Goal: Information Seeking & Learning: Find specific fact

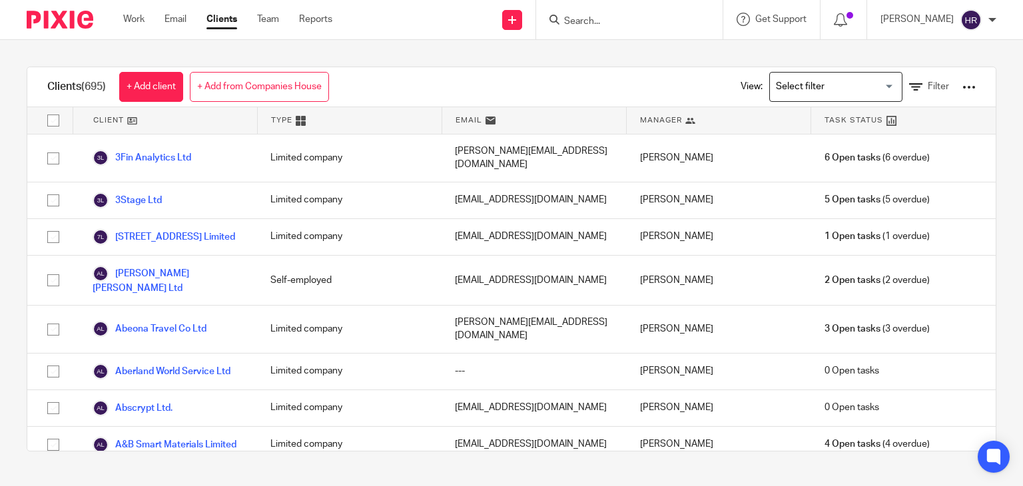
click at [563, 16] on input "Search" at bounding box center [623, 22] width 120 height 12
click at [573, 18] on input "Search" at bounding box center [623, 22] width 120 height 12
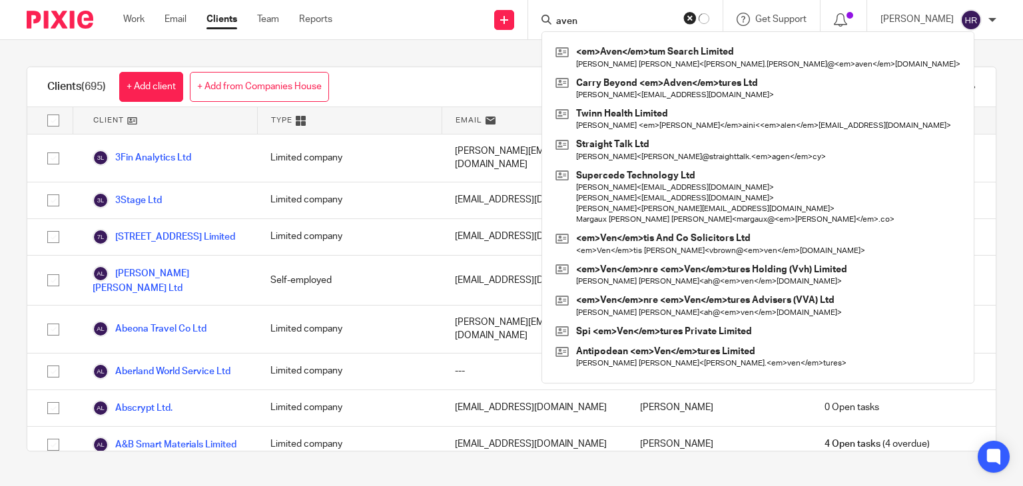
type input "aven"
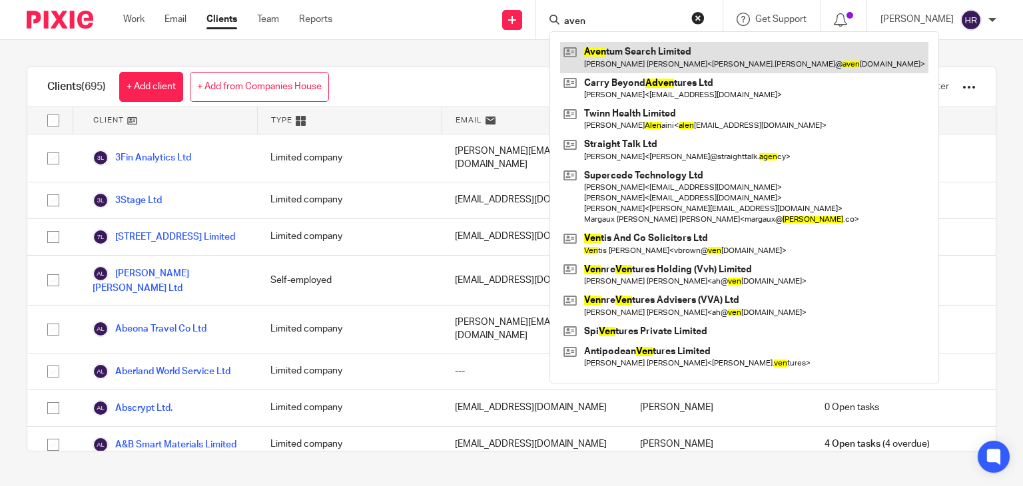
drag, startPoint x: 591, startPoint y: 41, endPoint x: 591, endPoint y: 49, distance: 7.4
click at [591, 49] on link at bounding box center [744, 57] width 368 height 31
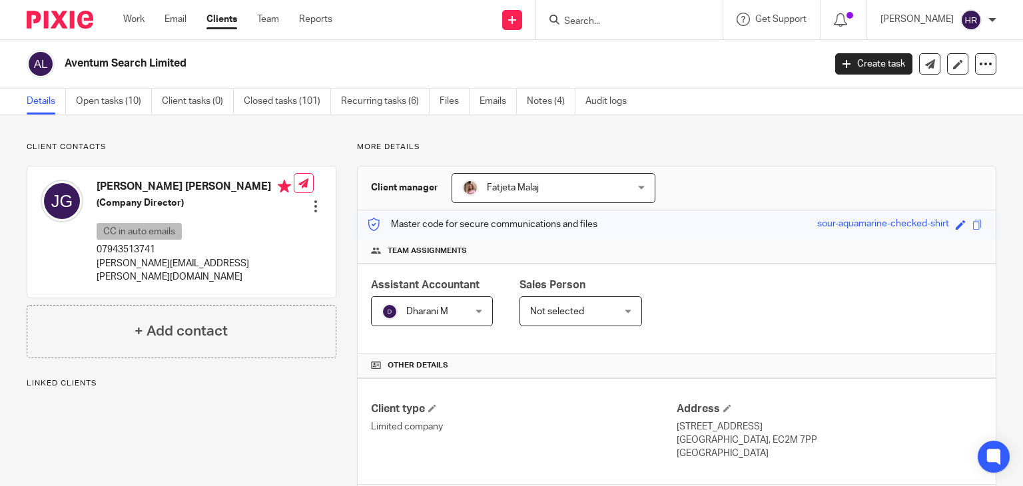
click at [972, 224] on div "Save sour-aquamarine-checked-shirt" at bounding box center [901, 224] width 169 height 15
click at [972, 224] on span at bounding box center [977, 225] width 10 height 10
copy div
click at [579, 14] on form at bounding box center [634, 19] width 142 height 17
click at [579, 17] on input "Search" at bounding box center [623, 22] width 120 height 12
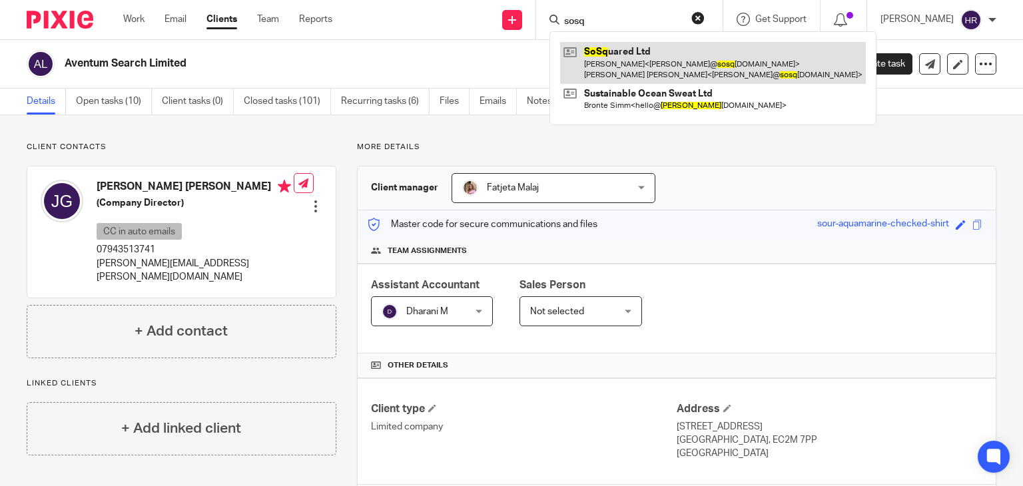
type input "sosq"
click at [591, 51] on link at bounding box center [713, 62] width 306 height 41
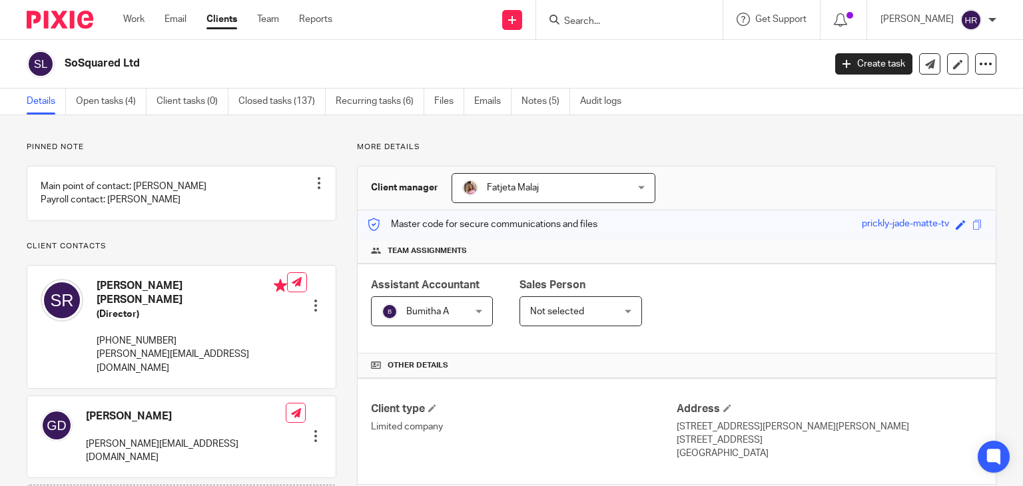
click at [595, 18] on input "Search" at bounding box center [623, 22] width 120 height 12
click at [972, 224] on span at bounding box center [977, 225] width 10 height 10
click at [589, 21] on input "Search" at bounding box center [623, 22] width 120 height 12
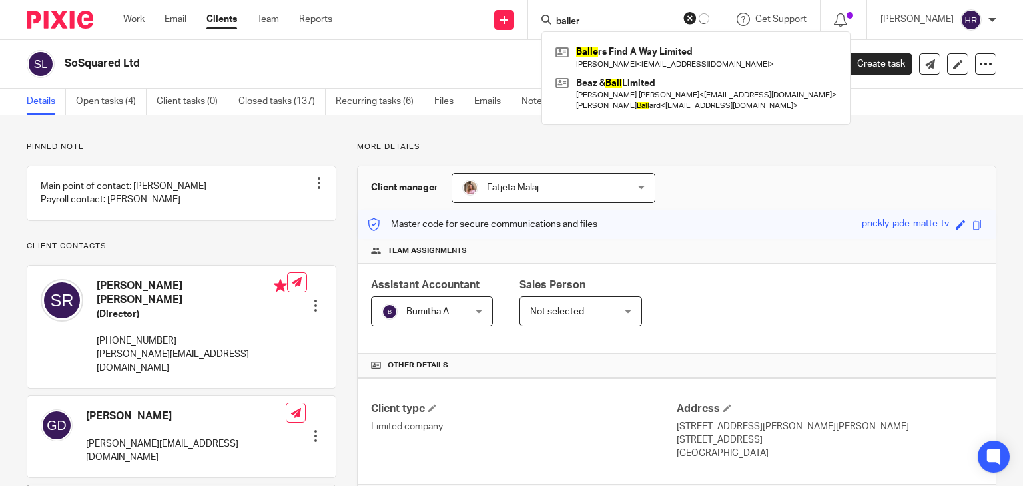
type input "baller"
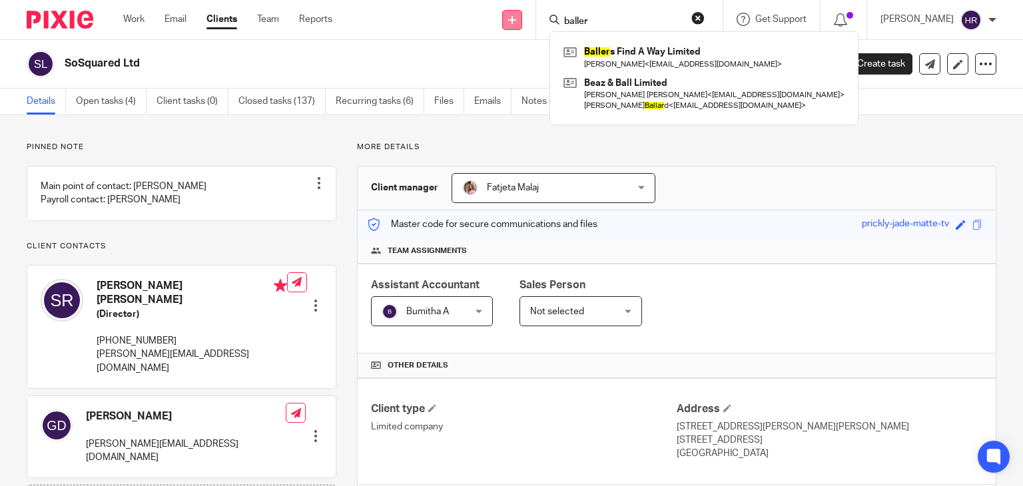
drag, startPoint x: 583, startPoint y: 14, endPoint x: 498, endPoint y: 26, distance: 86.1
click at [498, 26] on div "Send new email Create task Add client baller Baller s Find A Way Limited Aloka …" at bounding box center [687, 19] width 671 height 39
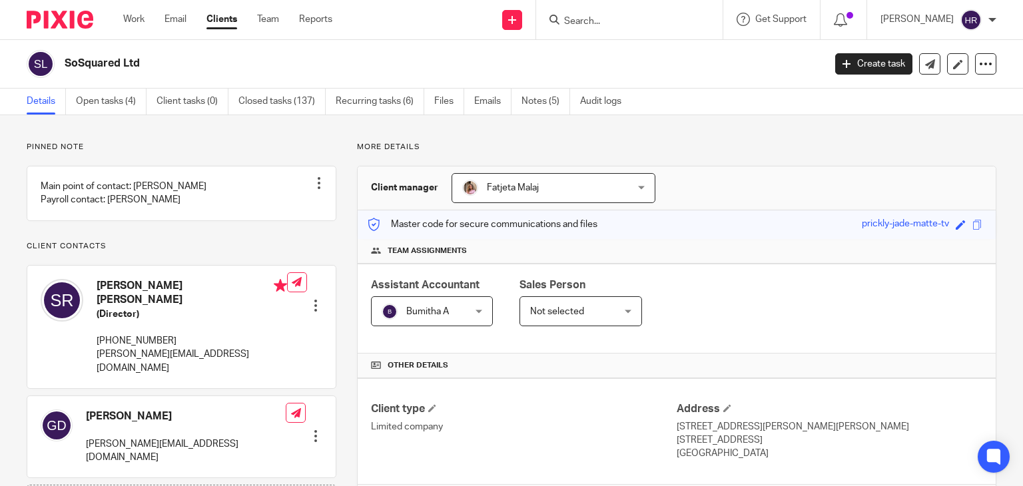
click at [563, 17] on input "Search" at bounding box center [623, 22] width 120 height 12
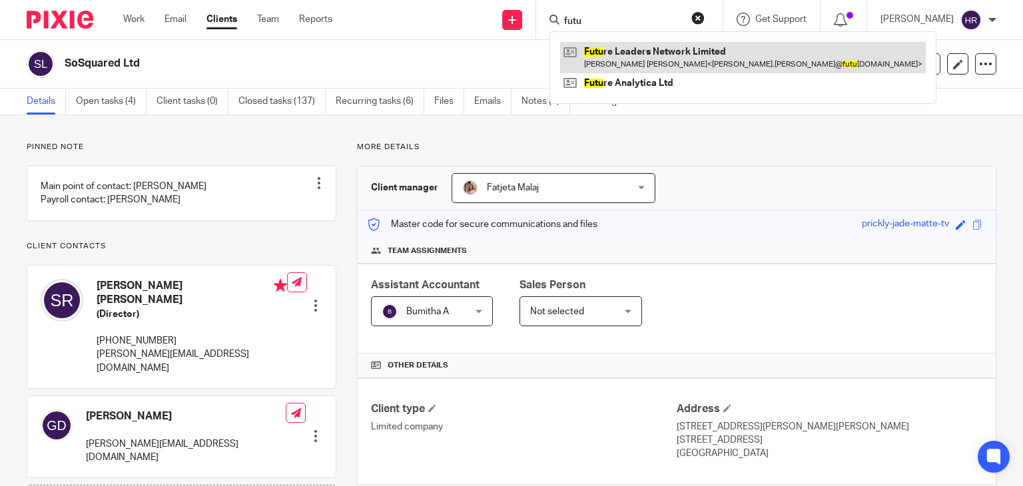
type input "futu"
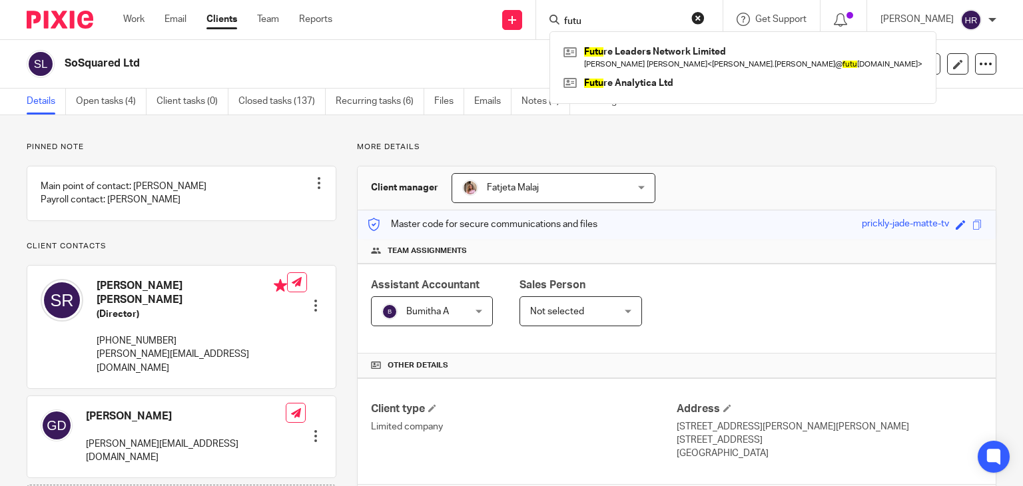
drag, startPoint x: 613, startPoint y: 23, endPoint x: 490, endPoint y: 41, distance: 125.2
click at [490, 41] on body "Work Email Clients Team Reports Work Email Clients Team Reports Settings Send n…" at bounding box center [511, 243] width 1023 height 486
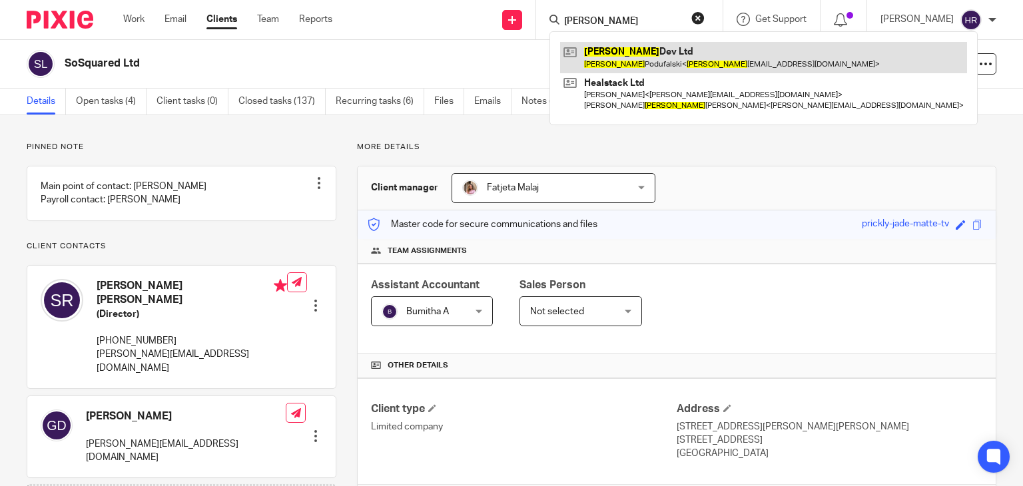
type input "karol"
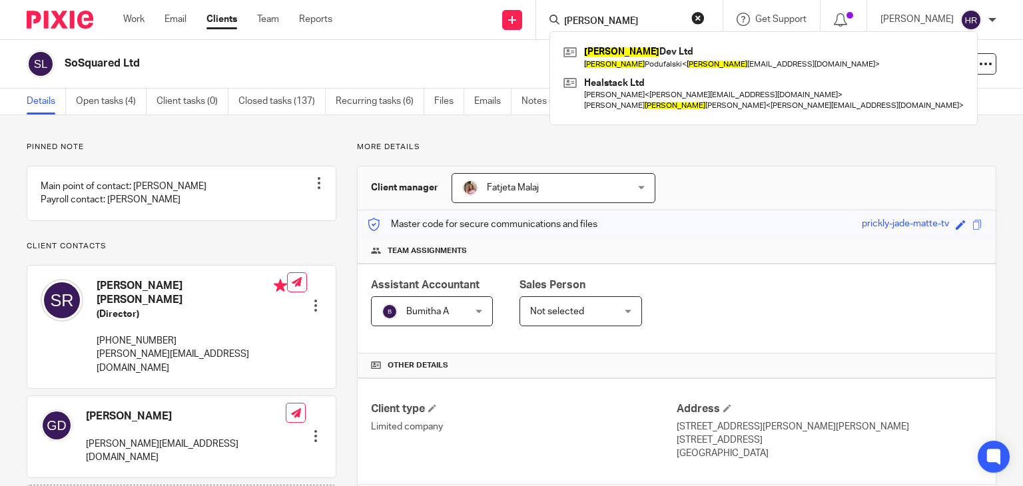
drag, startPoint x: 588, startPoint y: 22, endPoint x: 517, endPoint y: 44, distance: 74.6
click at [517, 44] on body "Work Email Clients Team Reports Work Email Clients Team Reports Settings Send n…" at bounding box center [511, 243] width 1023 height 486
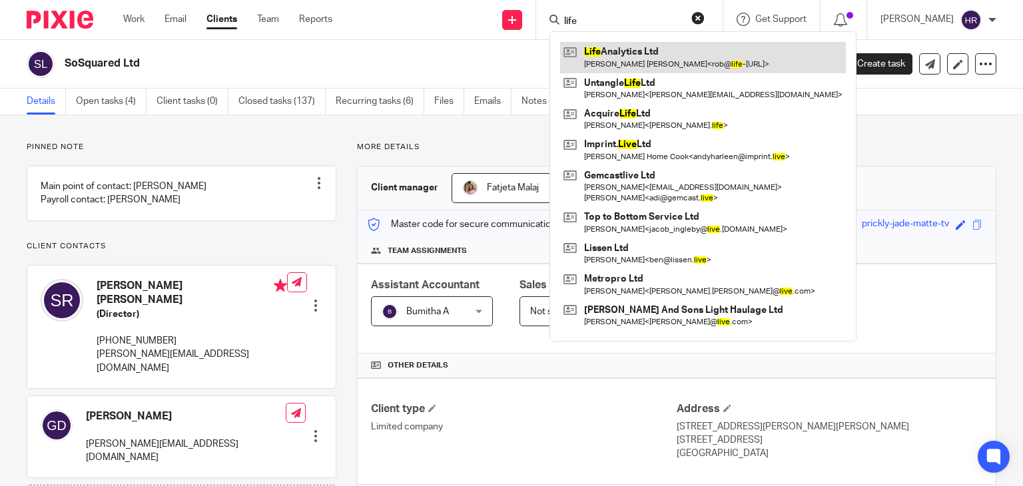
type input "life"
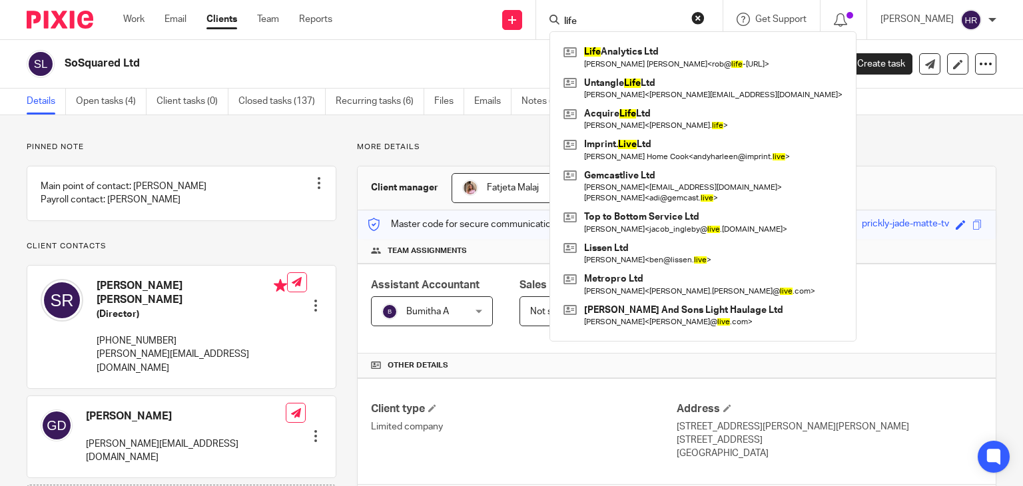
drag, startPoint x: 591, startPoint y: 19, endPoint x: 478, endPoint y: 35, distance: 114.9
click at [478, 35] on div "Send new email Create task Add client life Life Analytics Ltd Robert John Swift…" at bounding box center [687, 19] width 671 height 39
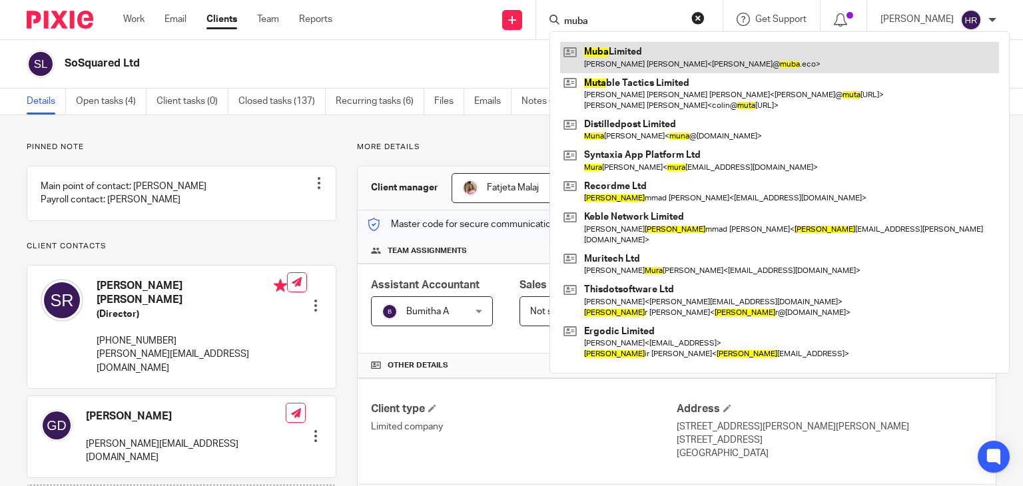
type input "muba"
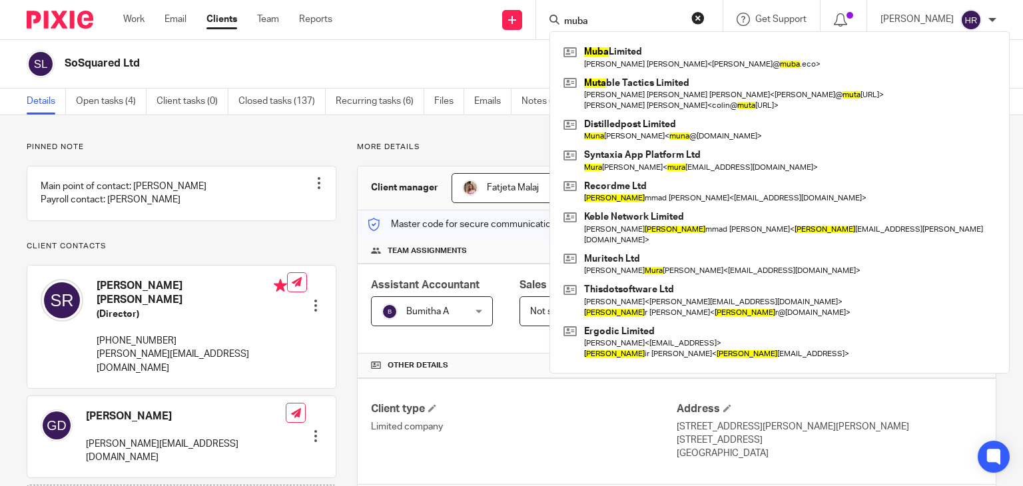
drag, startPoint x: 587, startPoint y: 19, endPoint x: 515, endPoint y: 25, distance: 72.1
click at [515, 25] on div "Send new email Create task Add client muba Muba Limited Inderneel Dayal Advani …" at bounding box center [687, 19] width 671 height 39
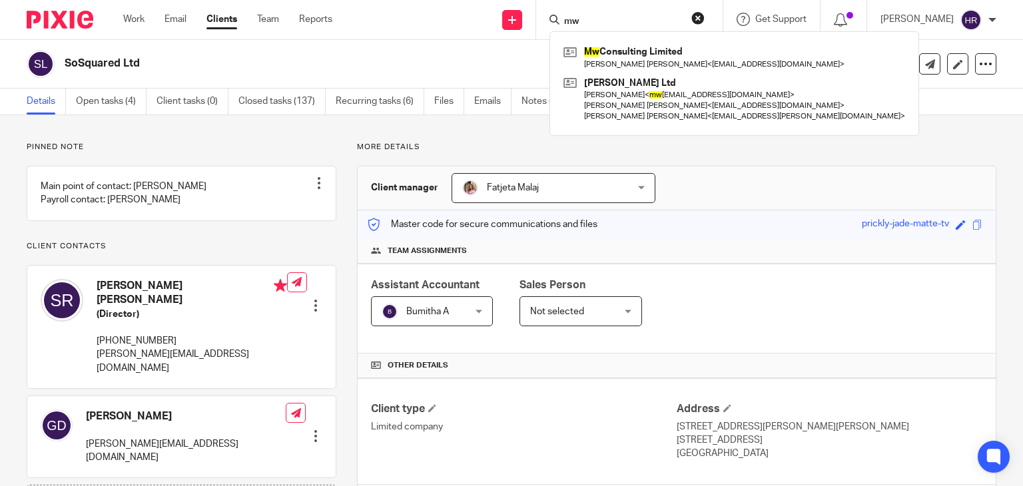
drag, startPoint x: 610, startPoint y: 9, endPoint x: 601, endPoint y: 17, distance: 11.3
click at [601, 17] on div "mw Mw Consulting Limited Megan Francesca Wellman < meganfwellman@gmail.com > Ca…" at bounding box center [629, 19] width 186 height 39
drag, startPoint x: 591, startPoint y: 24, endPoint x: 543, endPoint y: 28, distance: 48.1
click at [581, 24] on input "mw" at bounding box center [623, 22] width 120 height 12
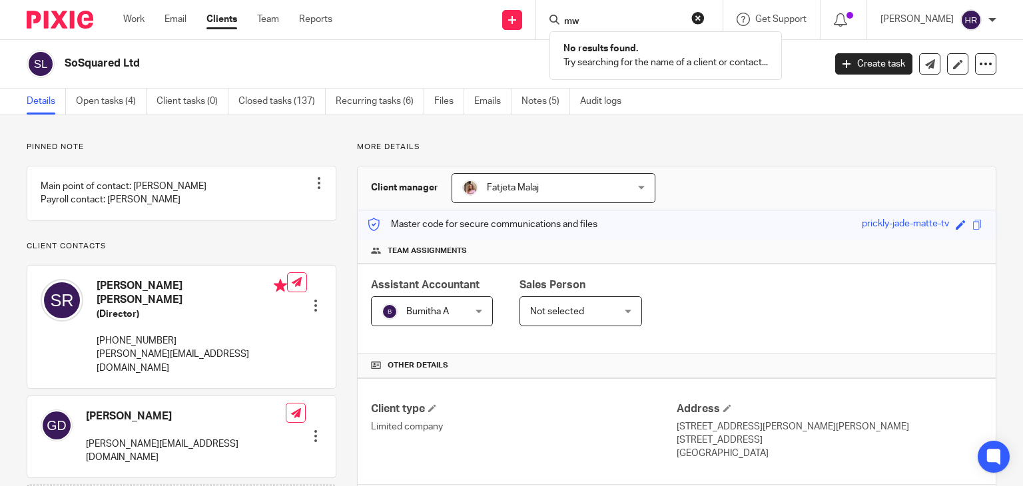
type input "m"
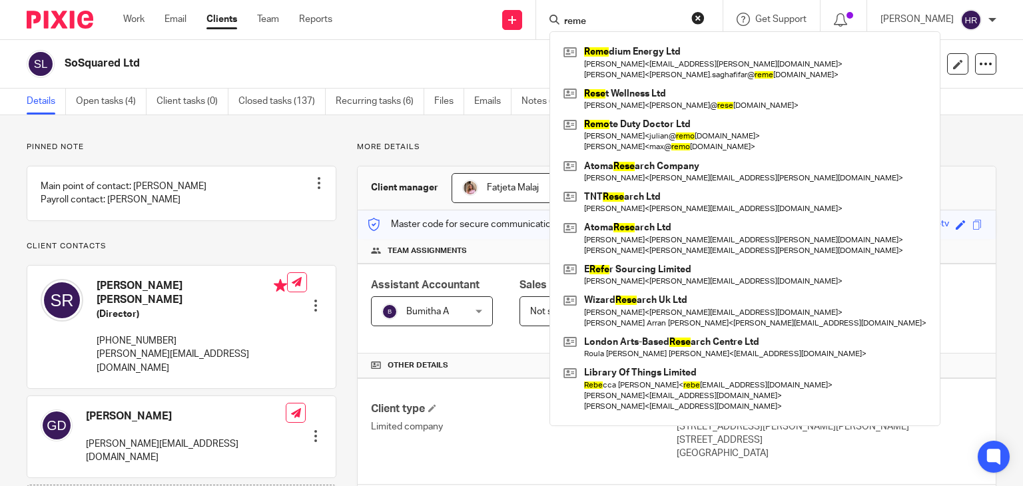
drag, startPoint x: 586, startPoint y: 19, endPoint x: 540, endPoint y: 31, distance: 47.3
click at [540, 31] on div "reme Reme dium Energy Ltd Utsav Oza < utsav.oza@insead.edu > Omid Saghafifar < …" at bounding box center [629, 19] width 186 height 39
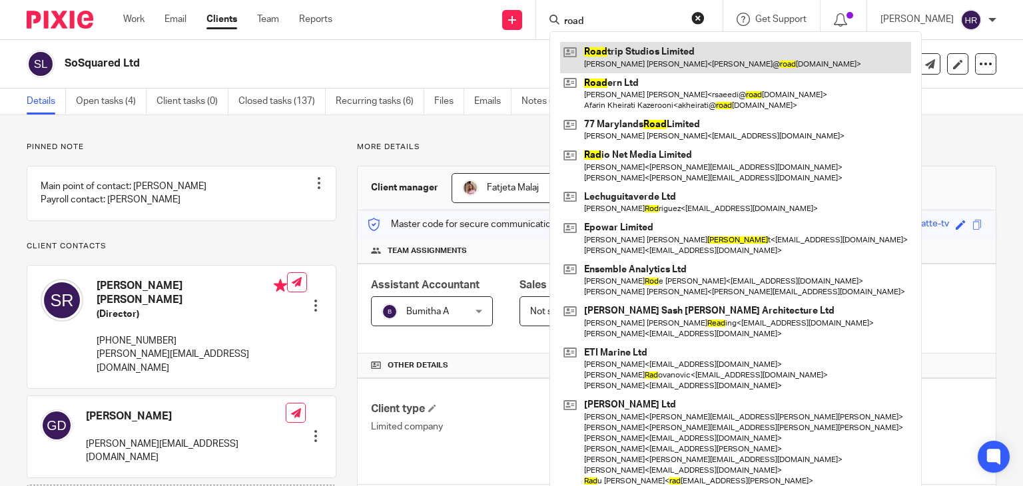
type input "road"
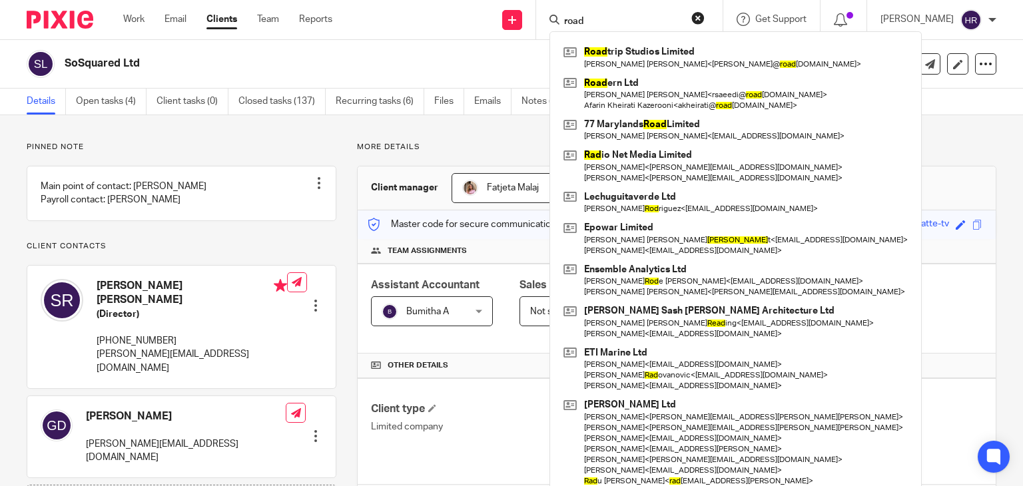
drag, startPoint x: 607, startPoint y: 22, endPoint x: 480, endPoint y: 23, distance: 127.9
click at [480, 23] on div "Send new email Create task Add client road Road trip Studios Limited Thomas Bre…" at bounding box center [687, 19] width 671 height 39
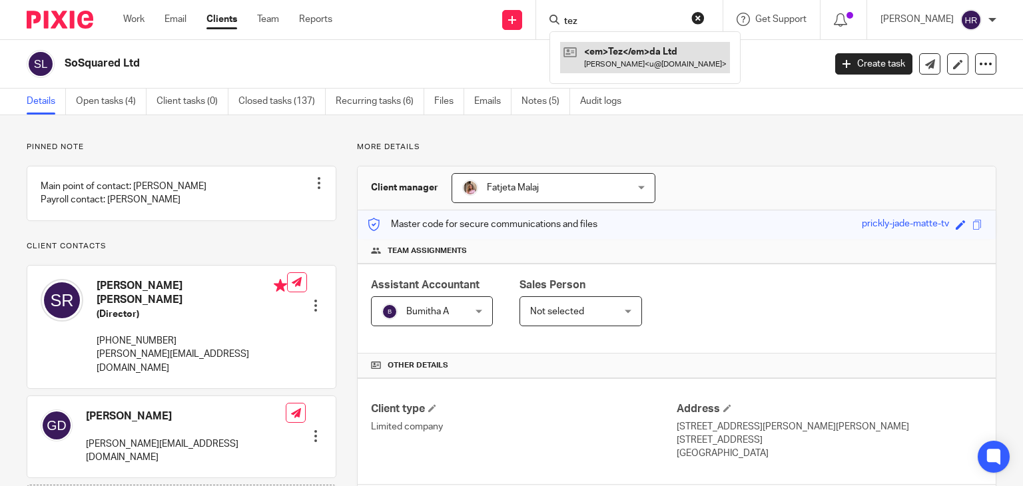
type input "tez"
drag, startPoint x: 585, startPoint y: 22, endPoint x: 508, endPoint y: 25, distance: 76.6
click at [508, 25] on div "Send new email Create task Add client tez Tez da Ltd Bek Yuldashev < u@ozb.com …" at bounding box center [687, 19] width 671 height 39
type input "y"
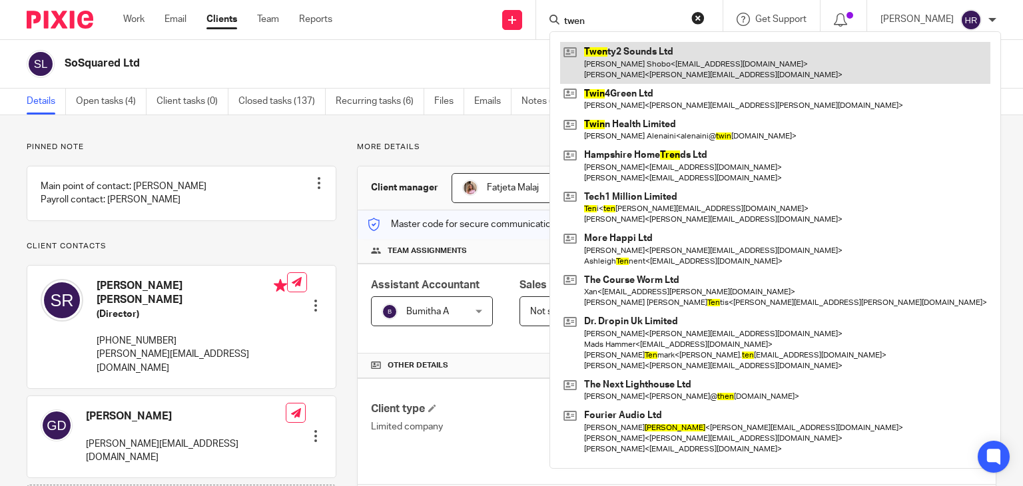
type input "twen"
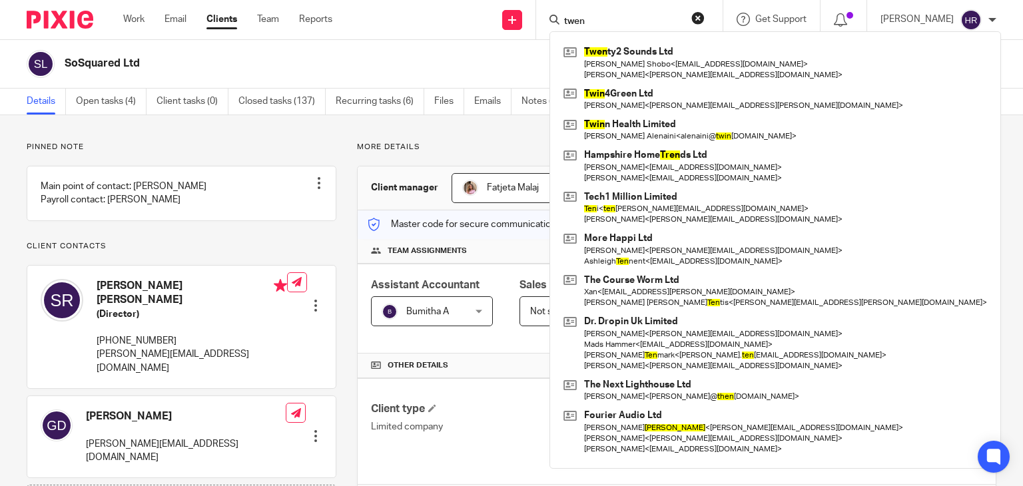
drag, startPoint x: 594, startPoint y: 24, endPoint x: 504, endPoint y: 41, distance: 91.4
click at [504, 41] on body "Work Email Clients Team Reports Work Email Clients Team Reports Settings Send n…" at bounding box center [511, 243] width 1023 height 486
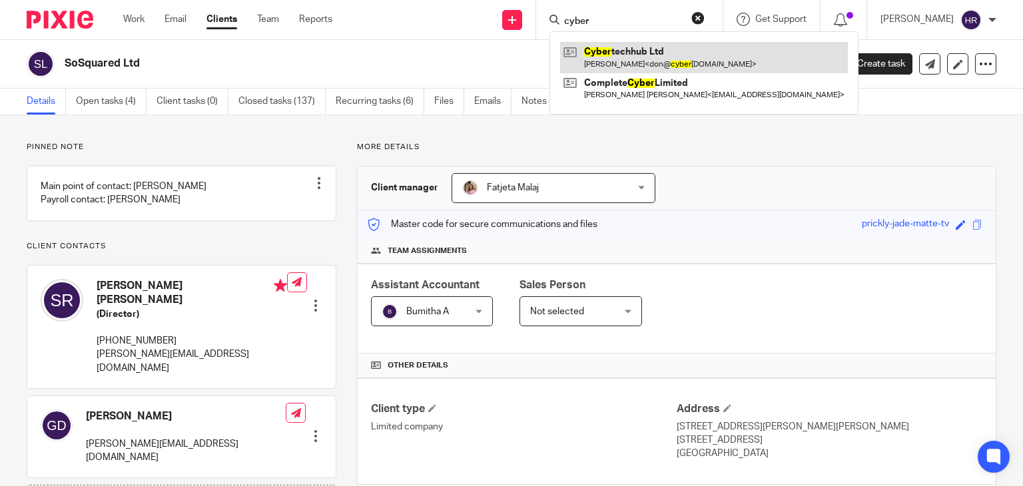
type input "cyber"
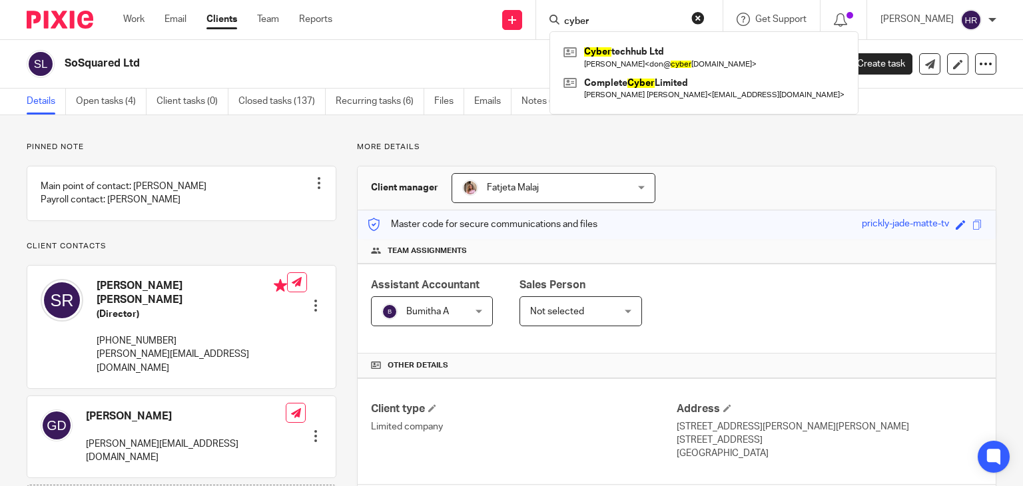
drag, startPoint x: 586, startPoint y: 16, endPoint x: 445, endPoint y: 30, distance: 141.9
click at [445, 30] on div "Send new email Create task Add client cyber Cyber techhub Ltd Donovan Mascall <…" at bounding box center [687, 19] width 671 height 39
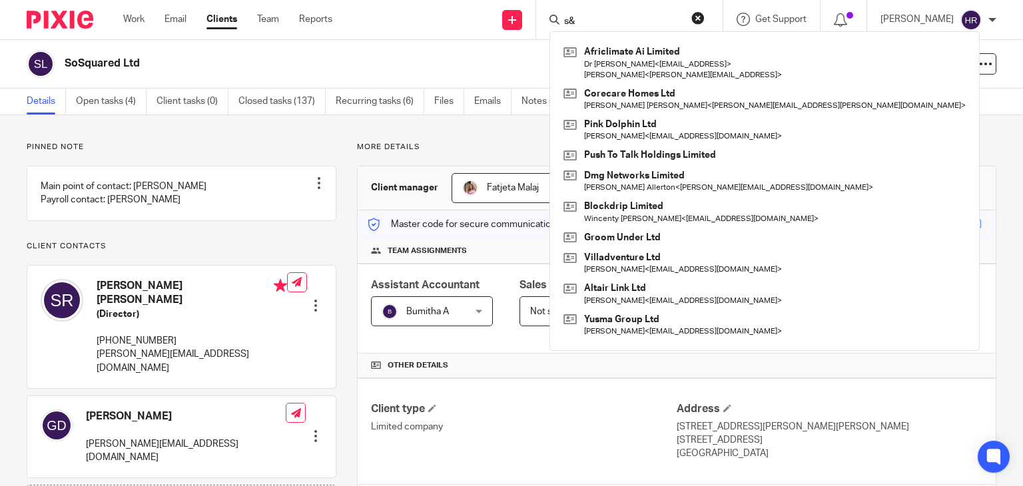
type input "s"
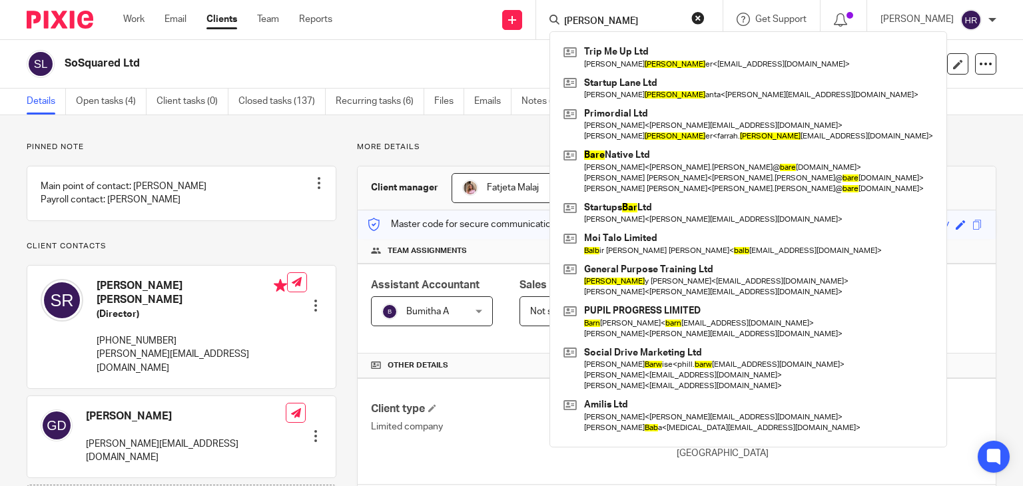
type input "barb"
click at [218, 25] on link "Clients" at bounding box center [221, 19] width 31 height 13
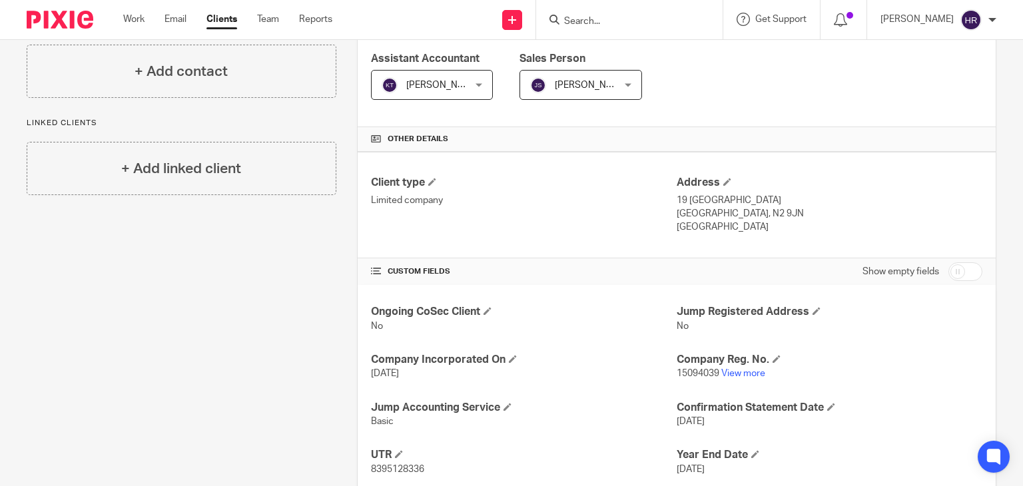
scroll to position [302, 0]
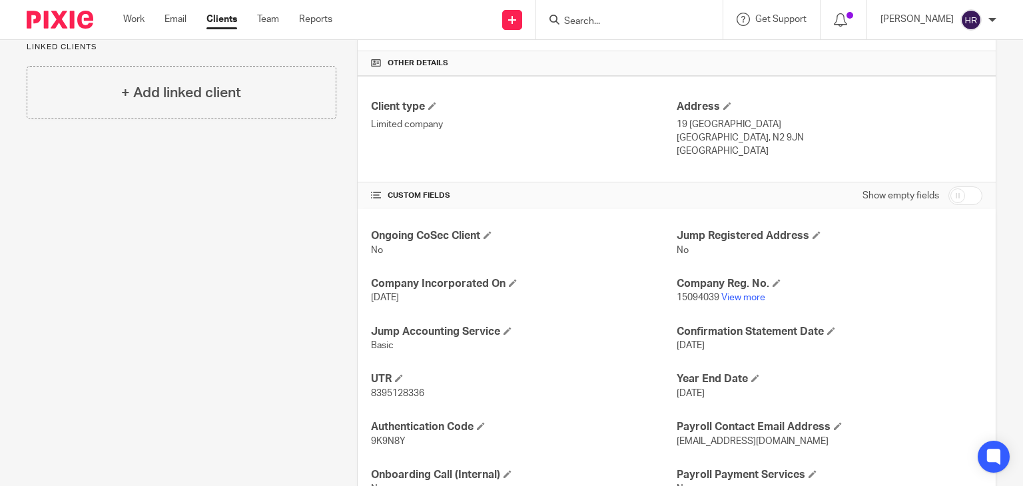
click at [735, 291] on p "15094039 View more" at bounding box center [830, 297] width 306 height 13
click at [736, 295] on link "View more" at bounding box center [743, 297] width 44 height 9
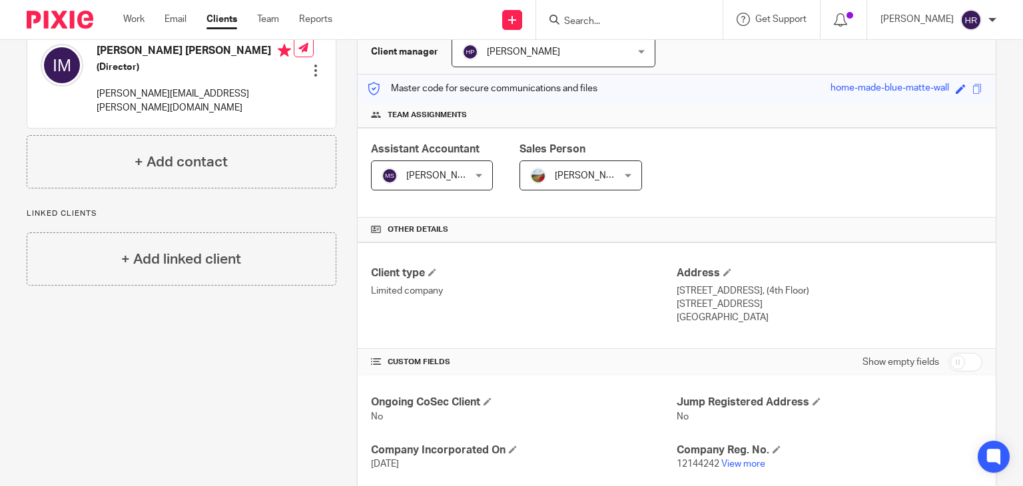
scroll to position [139, 0]
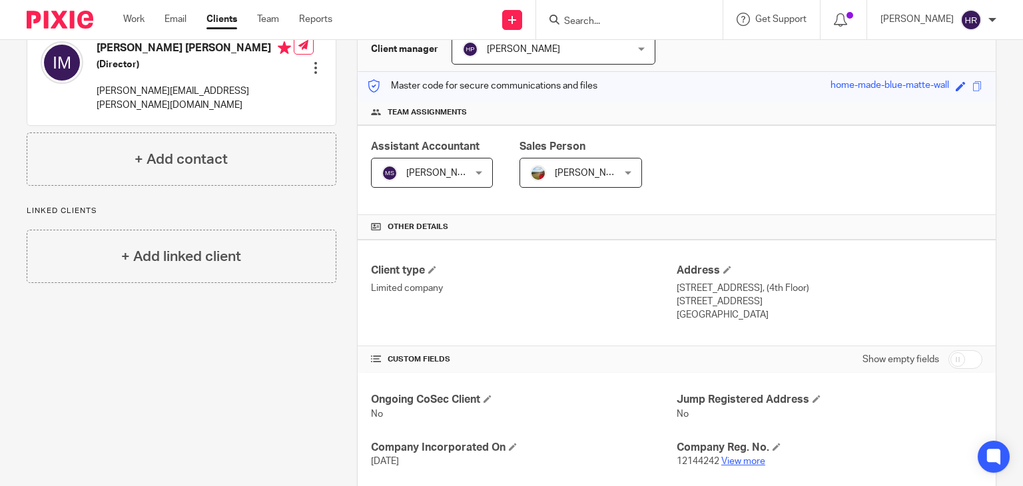
click at [744, 460] on link "View more" at bounding box center [743, 461] width 44 height 9
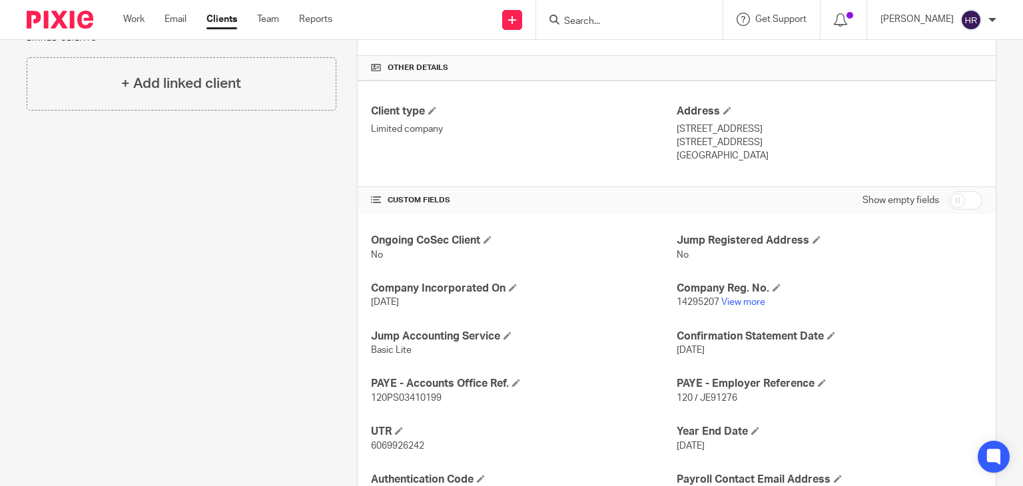
scroll to position [304, 0]
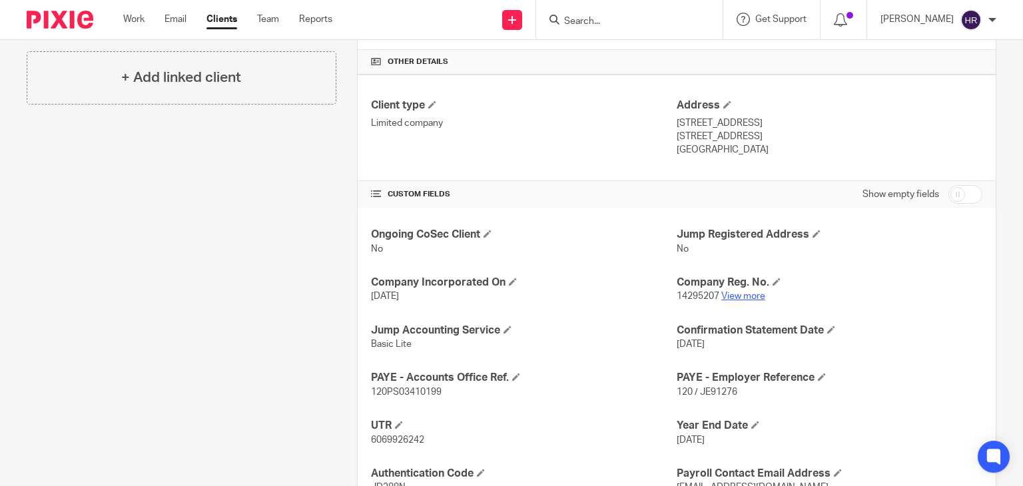
click at [728, 293] on link "View more" at bounding box center [743, 296] width 44 height 9
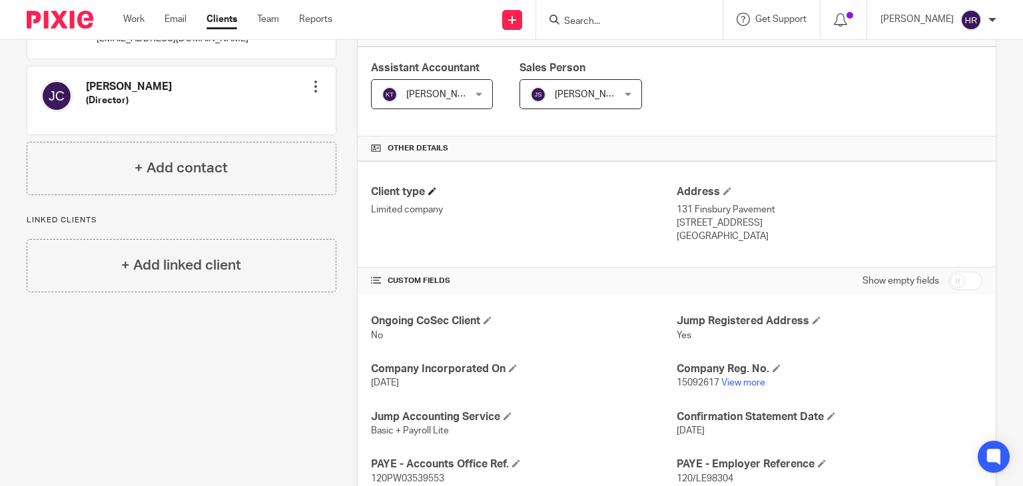
scroll to position [224, 0]
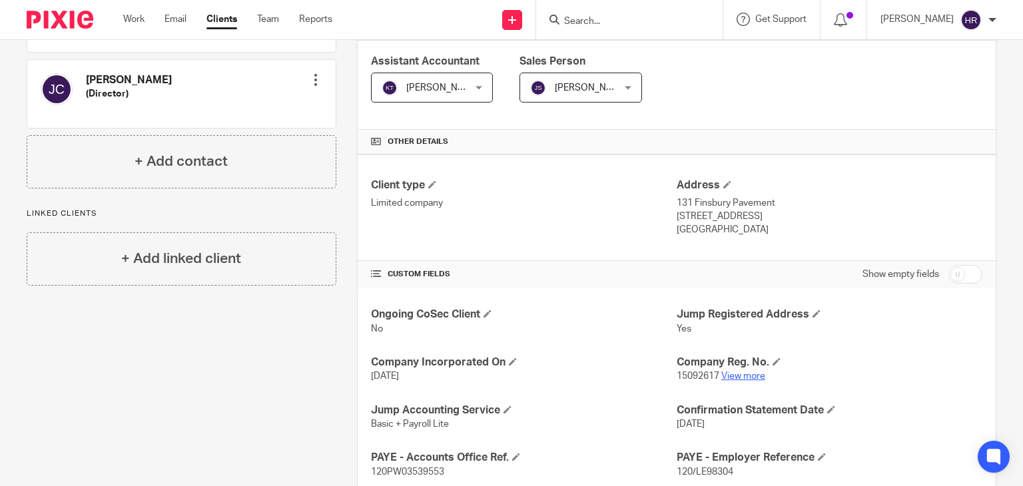
drag, startPoint x: 754, startPoint y: 363, endPoint x: 751, endPoint y: 370, distance: 7.8
click at [754, 366] on h4 "Company Reg. No." at bounding box center [830, 363] width 306 height 14
click at [751, 372] on link "View more" at bounding box center [743, 376] width 44 height 9
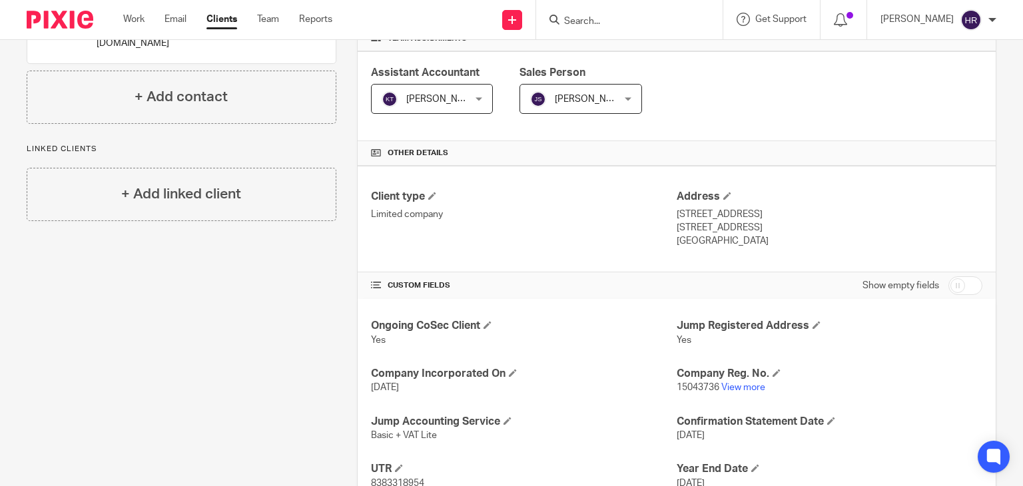
scroll to position [231, 0]
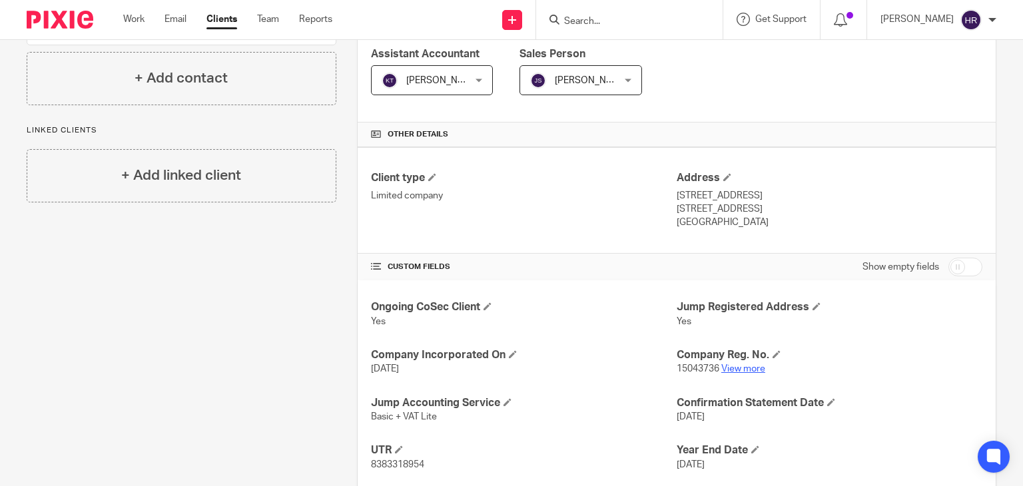
click at [746, 365] on link "View more" at bounding box center [743, 368] width 44 height 9
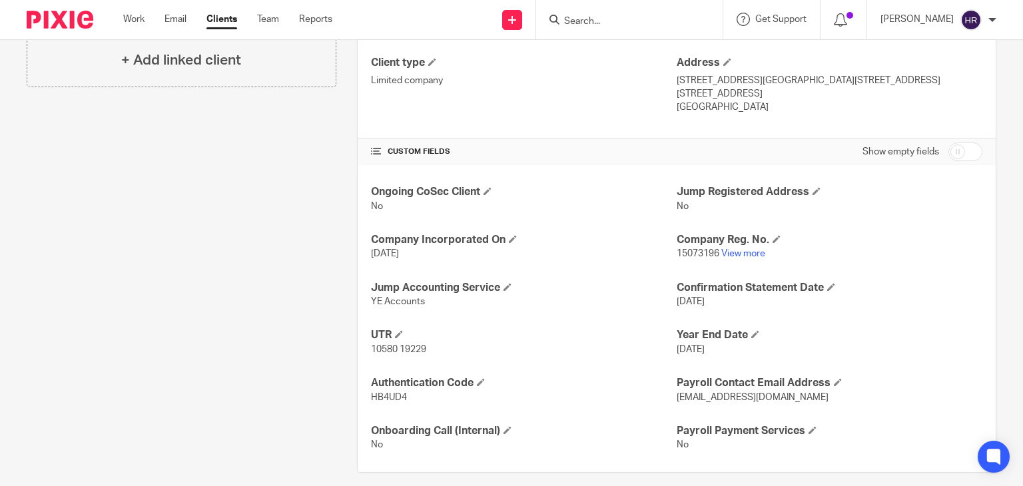
scroll to position [348, 0]
click at [732, 252] on link "View more" at bounding box center [743, 252] width 44 height 9
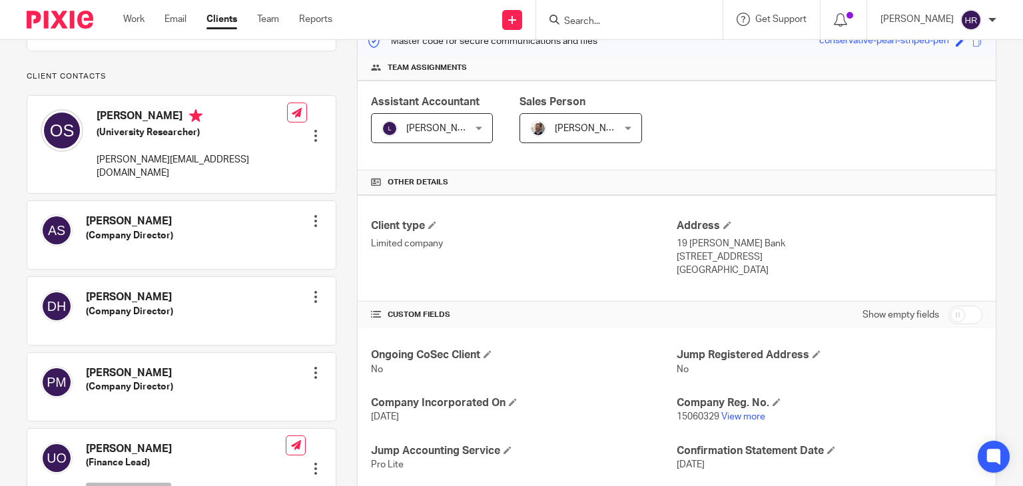
scroll to position [184, 0]
click at [731, 412] on link "View more" at bounding box center [743, 416] width 44 height 9
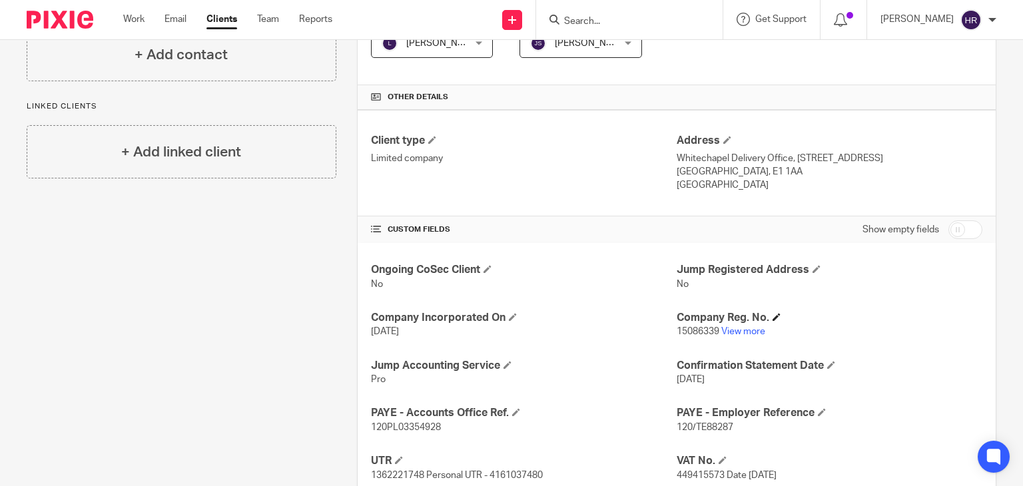
scroll to position [282, 0]
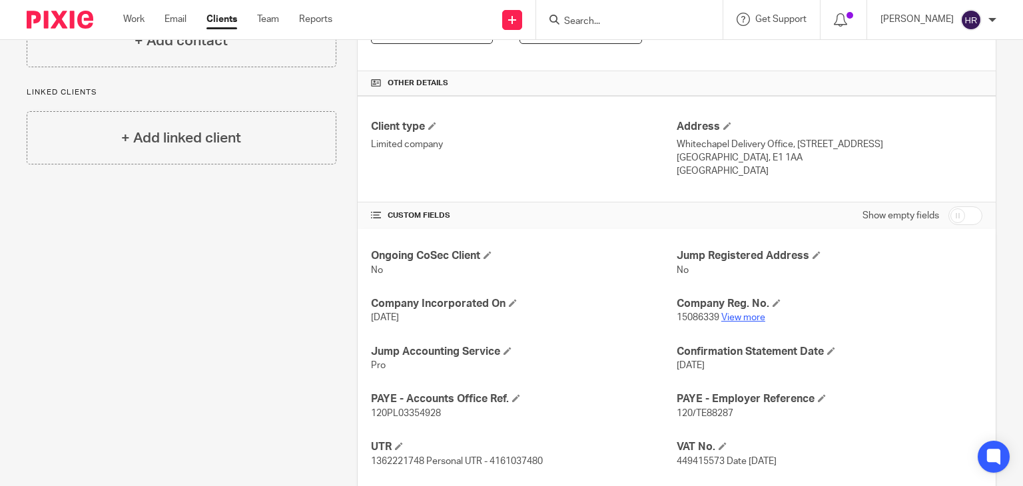
click at [749, 319] on link "View more" at bounding box center [743, 317] width 44 height 9
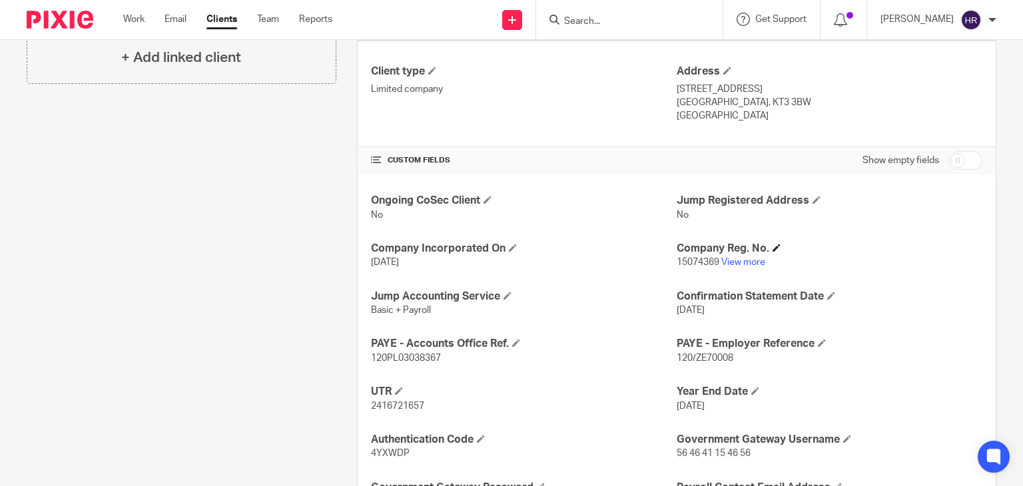
scroll to position [358, 0]
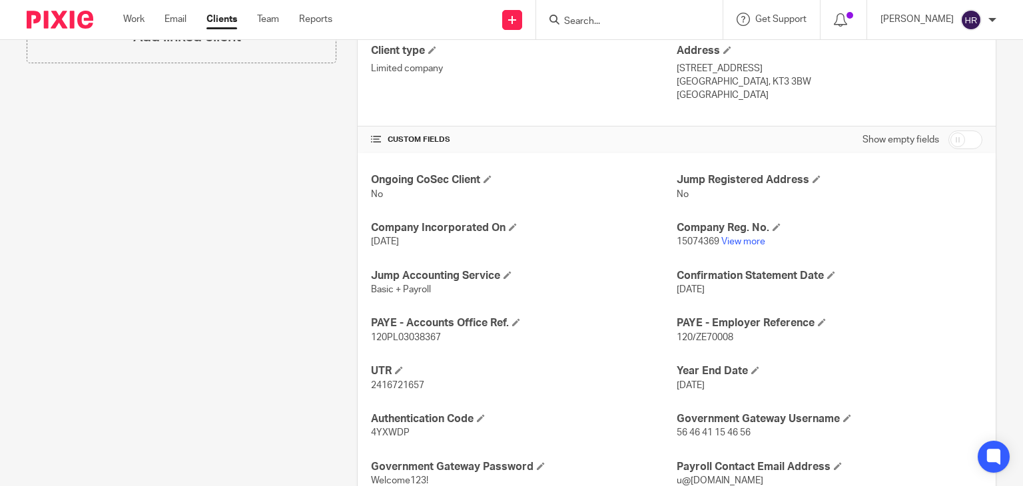
click at [733, 235] on p "15074369 View more" at bounding box center [830, 241] width 306 height 13
click at [721, 244] on link "View more" at bounding box center [743, 241] width 44 height 9
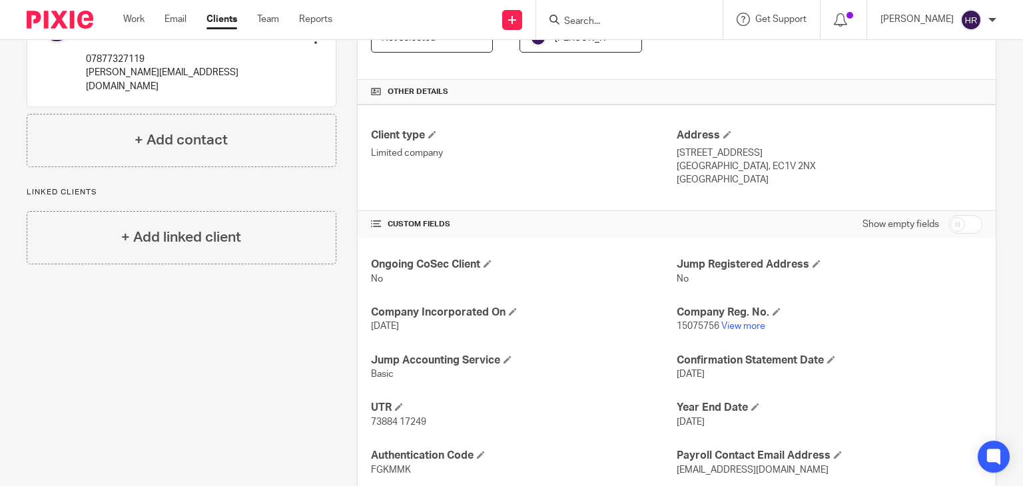
scroll to position [358, 0]
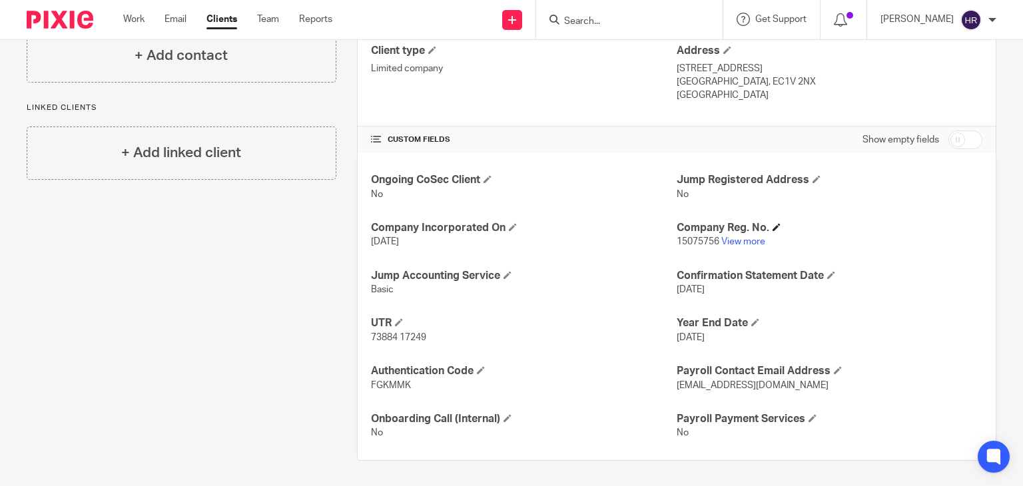
click at [727, 232] on h4 "Company Reg. No." at bounding box center [830, 228] width 306 height 14
click at [729, 240] on link "View more" at bounding box center [743, 241] width 44 height 9
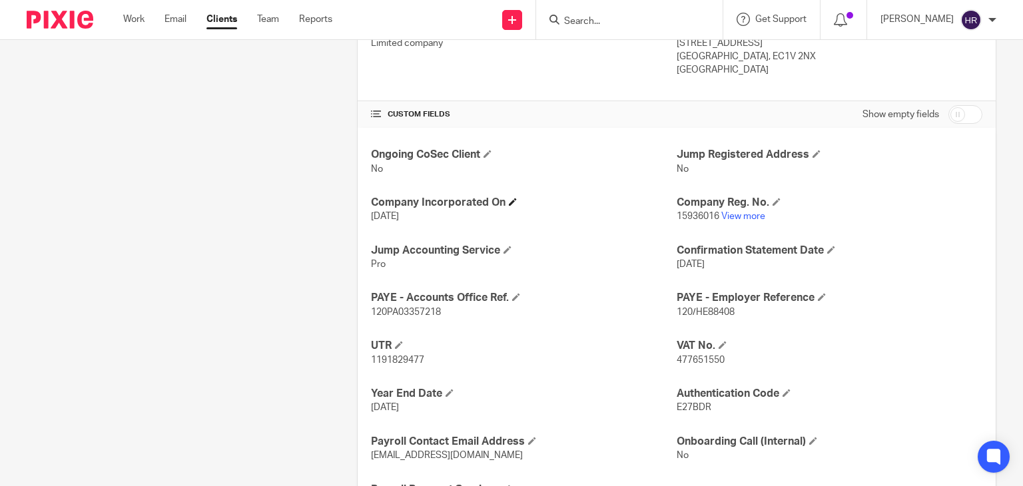
scroll to position [408, 0]
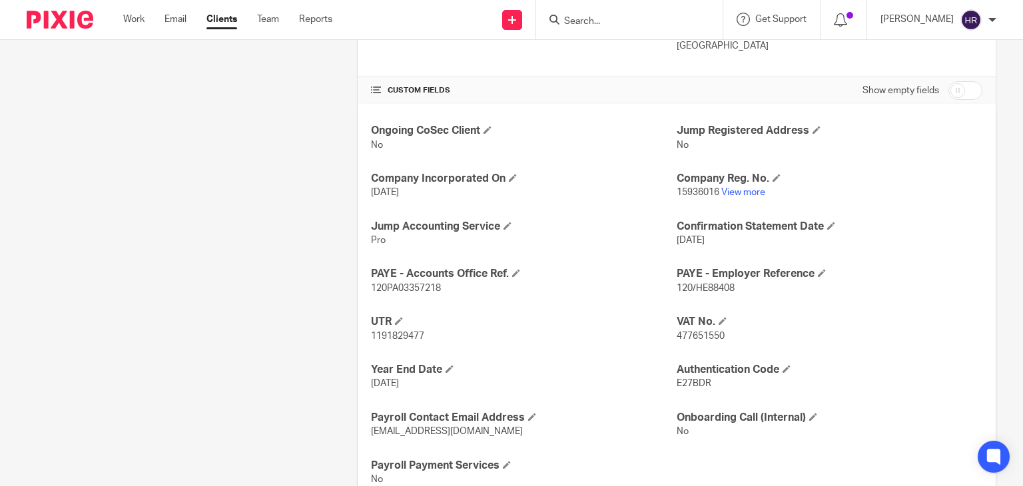
click at [725, 195] on p "15936016 View more" at bounding box center [830, 192] width 306 height 13
click at [741, 188] on link "View more" at bounding box center [743, 192] width 44 height 9
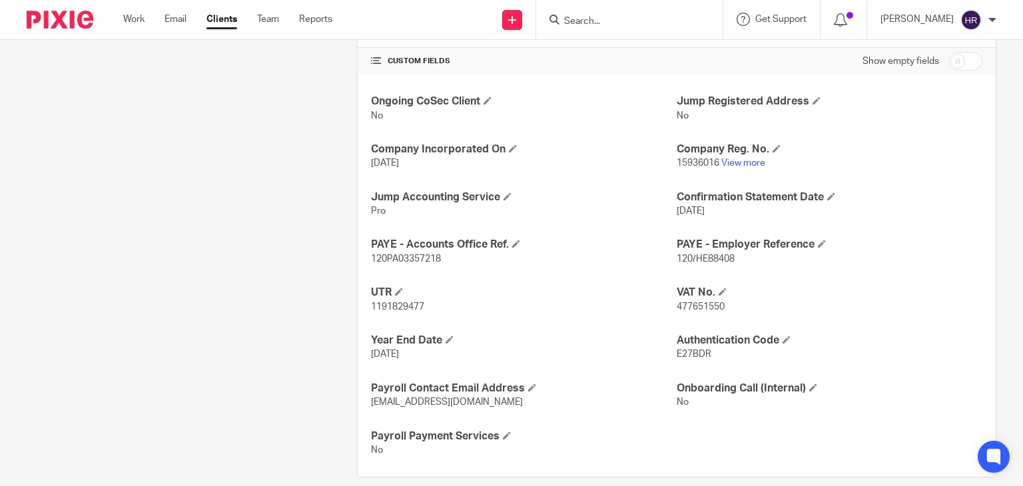
scroll to position [439, 0]
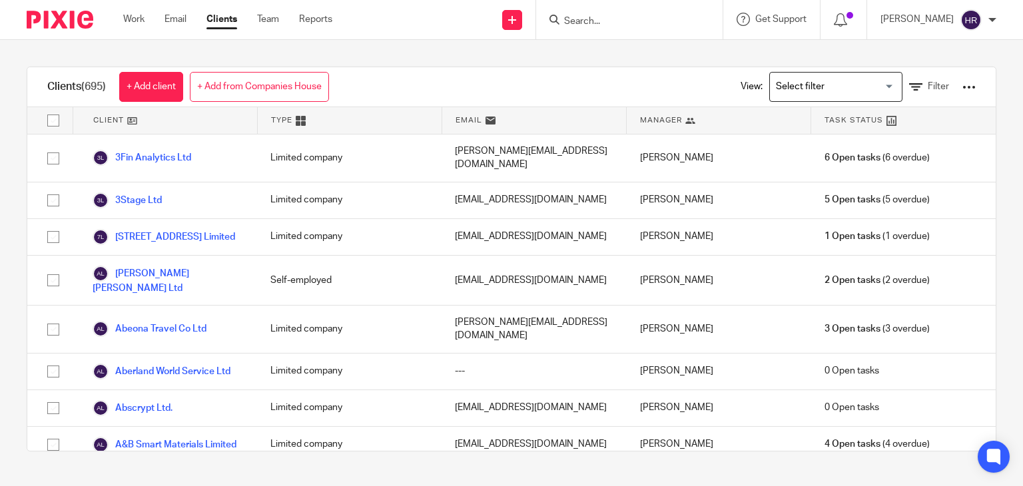
click at [771, 86] on input "Search for option" at bounding box center [832, 86] width 123 height 23
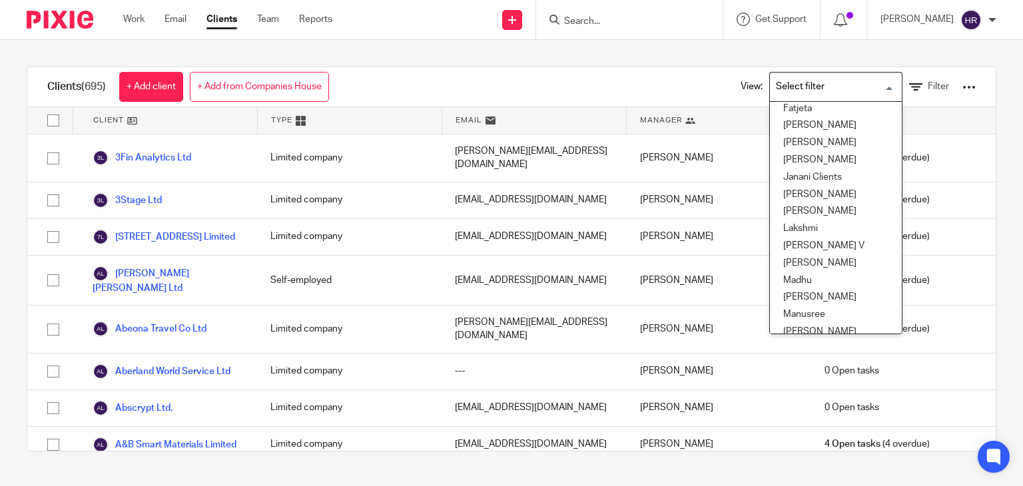
scroll to position [194, 0]
click at [802, 143] on li "[PERSON_NAME]" at bounding box center [836, 142] width 132 height 17
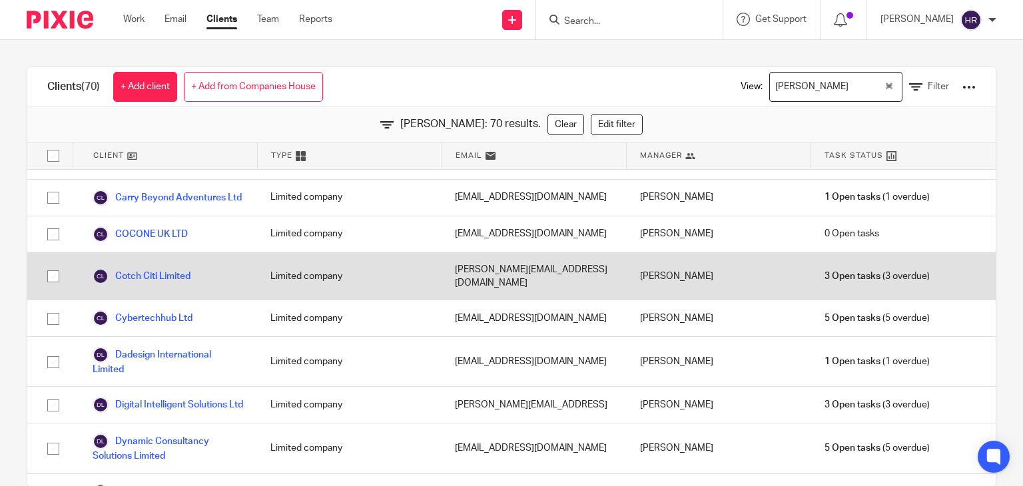
scroll to position [485, 0]
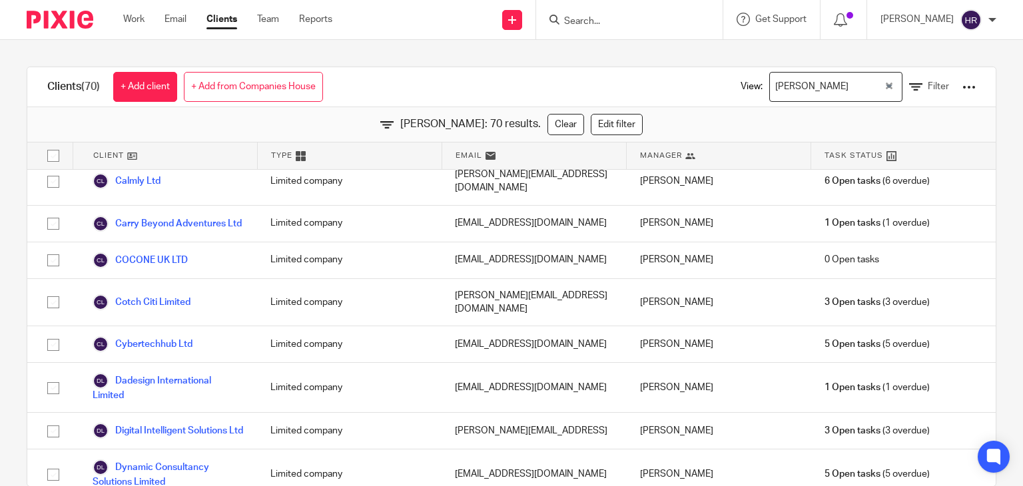
click at [358, 93] on div "Clients (70) + Add client + Add from Companies House View: Hely Patel Loading..…" at bounding box center [511, 87] width 968 height 40
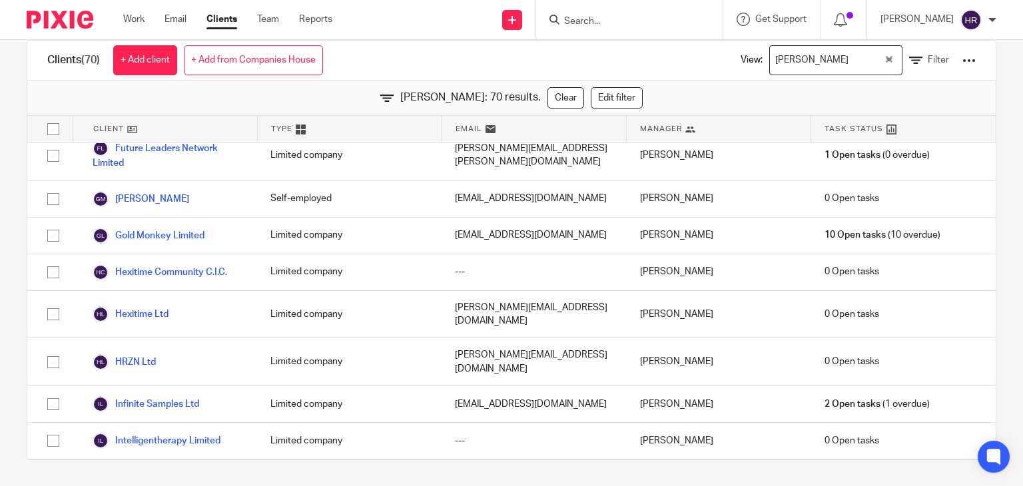
scroll to position [1092, 0]
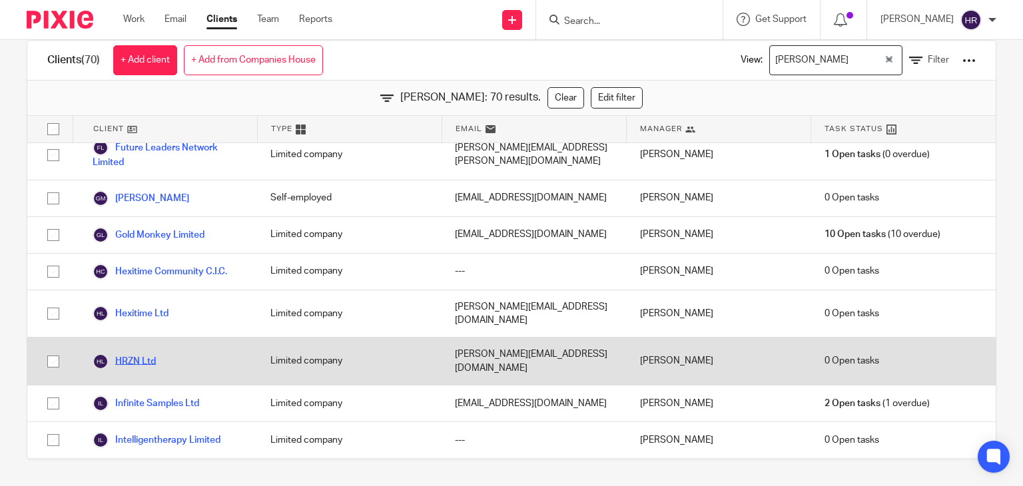
click at [165, 338] on div "HRZN Ltd" at bounding box center [165, 361] width 184 height 47
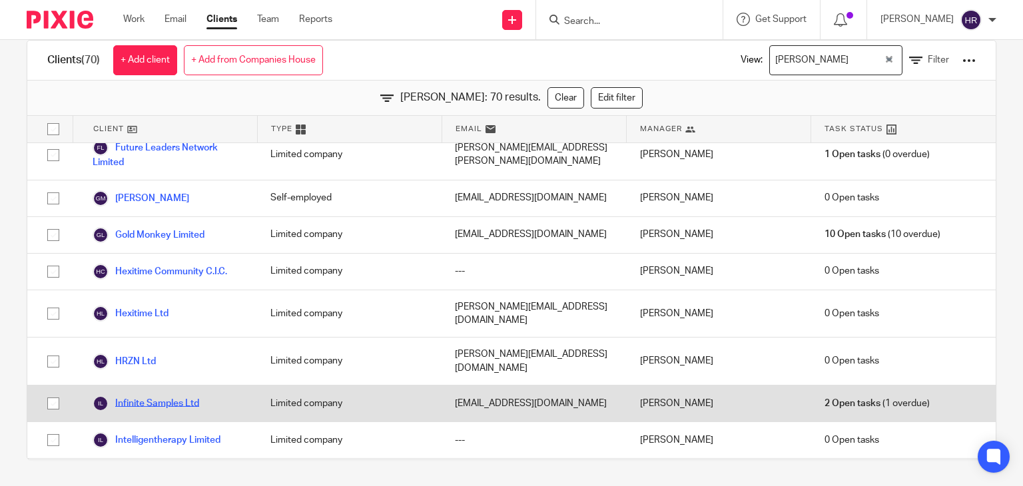
drag, startPoint x: 140, startPoint y: 326, endPoint x: 132, endPoint y: 318, distance: 11.3
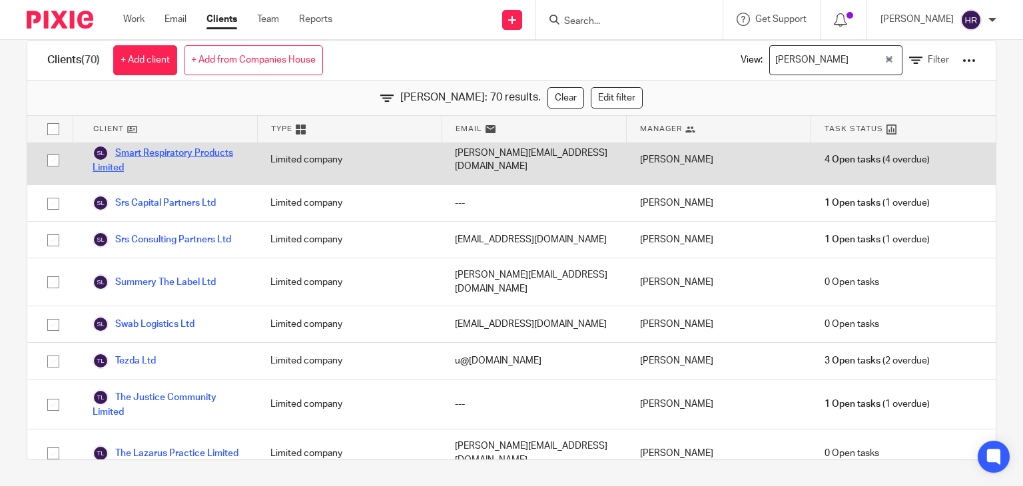
scroll to position [2423, 0]
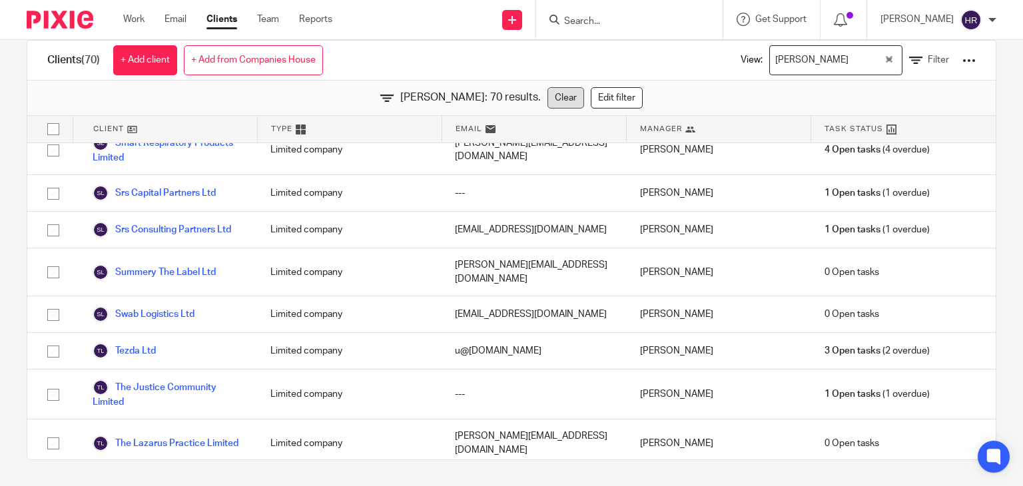
drag, startPoint x: 408, startPoint y: 95, endPoint x: 531, endPoint y: 105, distance: 123.6
click at [531, 105] on div "Hely Patel: 70 results. Clear Edit filter" at bounding box center [511, 98] width 968 height 35
click at [504, 75] on div "Clients (70) + Add client + Add from Companies House View: Hely Patel Loading..…" at bounding box center [511, 61] width 968 height 40
drag, startPoint x: 464, startPoint y: 99, endPoint x: 505, endPoint y: 97, distance: 41.3
click at [505, 97] on span "Hely Patel: 70 results." at bounding box center [470, 97] width 141 height 15
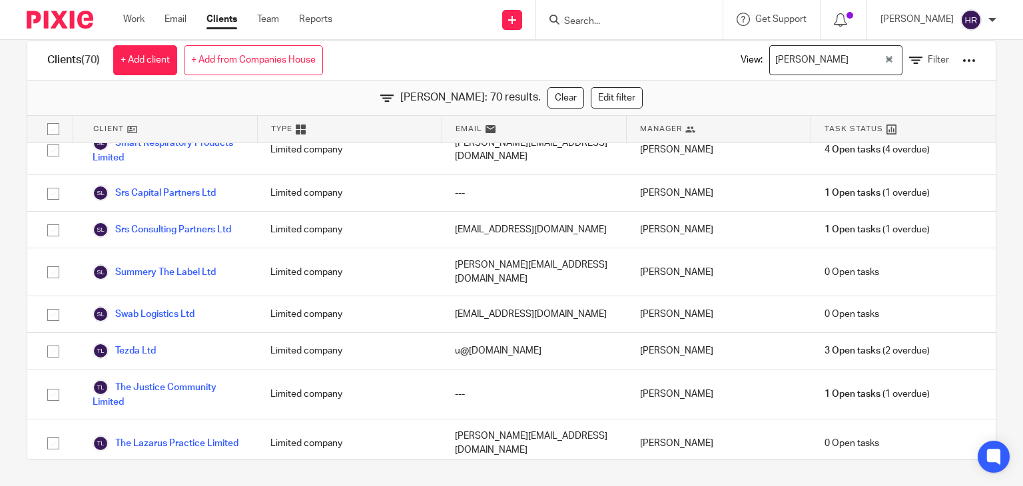
drag, startPoint x: 509, startPoint y: 97, endPoint x: 410, endPoint y: 97, distance: 98.6
click at [410, 97] on span "Hely Patel: 70 results." at bounding box center [470, 97] width 141 height 15
click at [465, 75] on div "Clients (70) + Add client + Add from Companies House View: Hely Patel Loading..…" at bounding box center [511, 61] width 968 height 40
drag, startPoint x: 408, startPoint y: 97, endPoint x: 512, endPoint y: 102, distance: 104.7
click at [512, 102] on div "Hely Patel: 70 results. Clear Edit filter" at bounding box center [511, 98] width 968 height 35
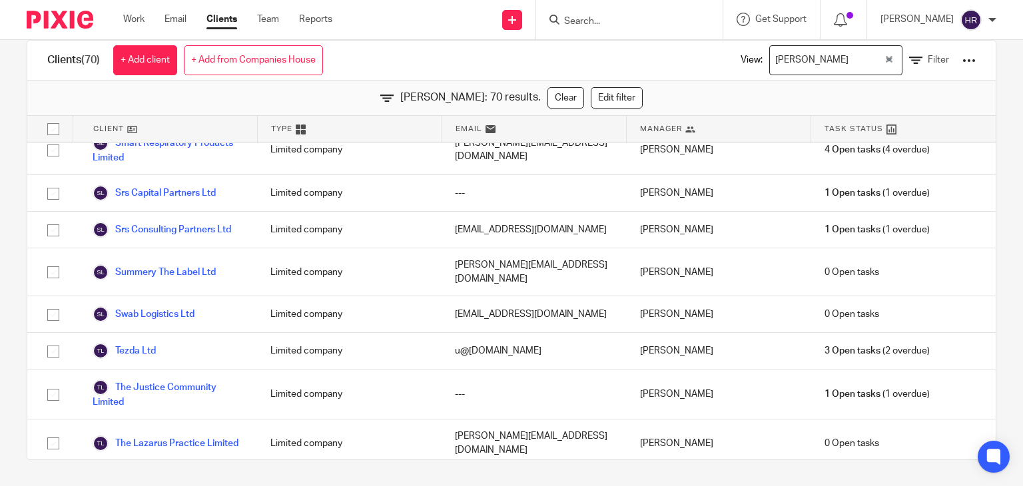
click at [474, 71] on div "Clients (70) + Add client + Add from Companies House View: Hely Patel Loading..…" at bounding box center [511, 61] width 968 height 40
drag, startPoint x: 410, startPoint y: 99, endPoint x: 508, endPoint y: 101, distance: 97.9
click at [508, 101] on span "Hely Patel: 70 results." at bounding box center [470, 97] width 141 height 15
click at [410, 52] on div "Clients (70) + Add client + Add from Companies House View: Hely Patel Loading..…" at bounding box center [511, 61] width 968 height 40
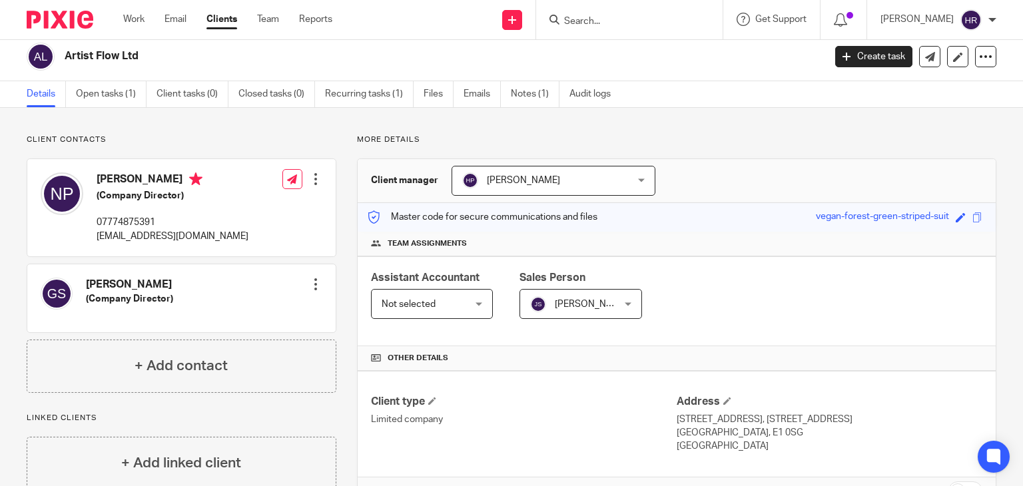
scroll to position [263, 0]
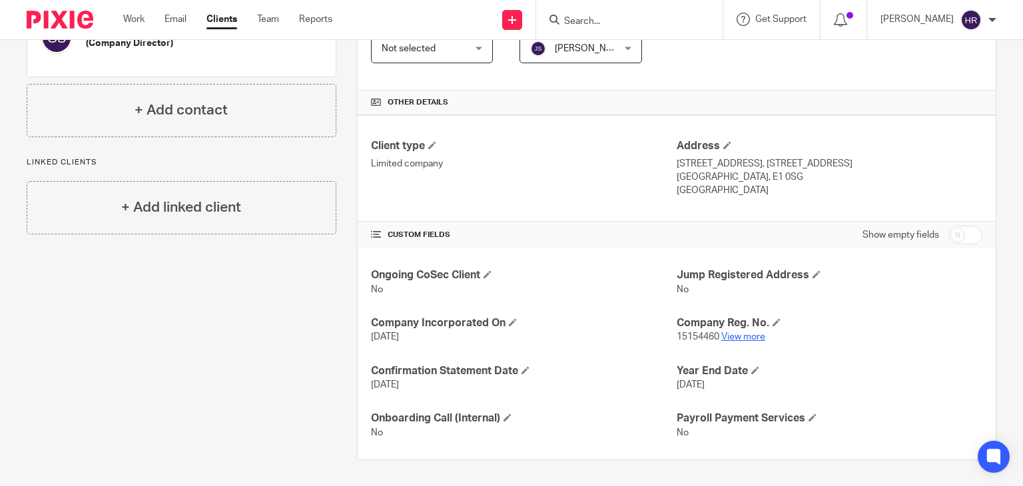
click at [735, 336] on link "View more" at bounding box center [743, 336] width 44 height 9
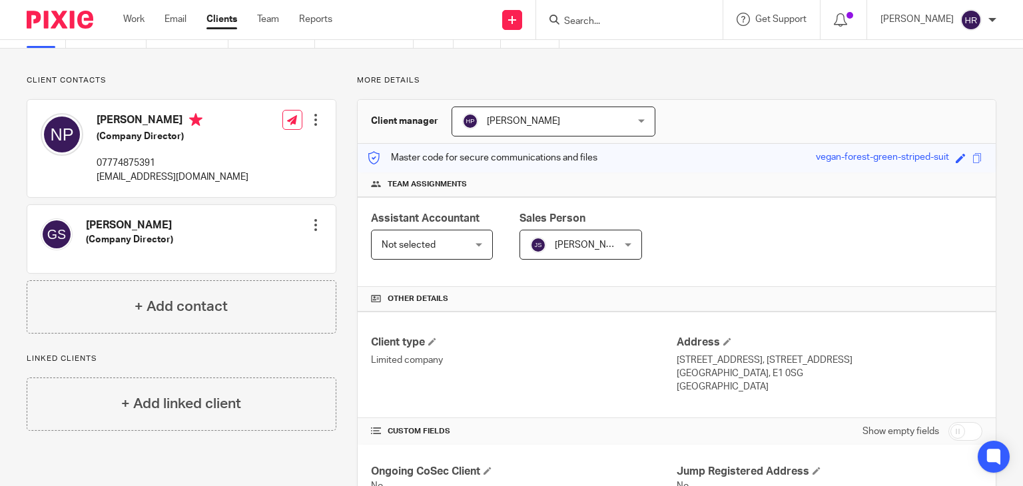
scroll to position [66, 0]
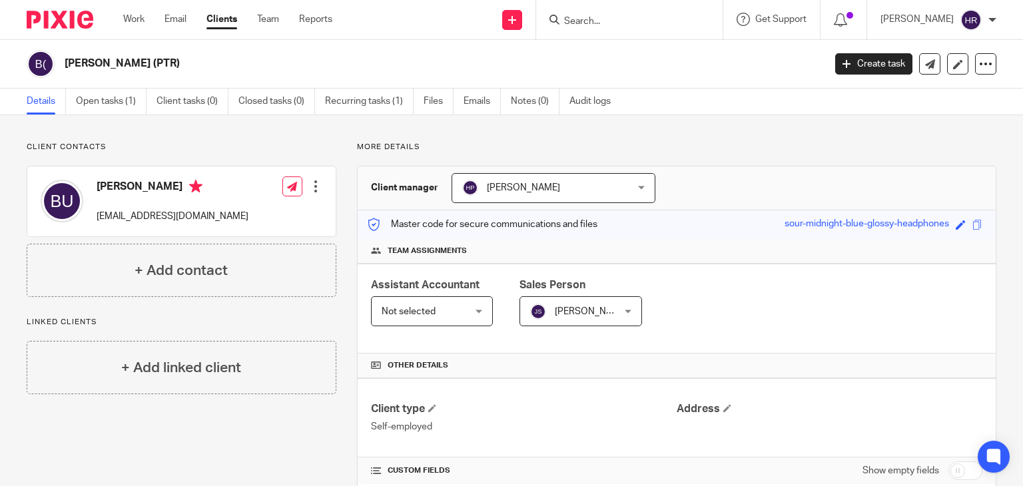
drag, startPoint x: 66, startPoint y: 59, endPoint x: 194, endPoint y: 59, distance: 128.5
click at [193, 59] on h2 "[PERSON_NAME] (PTR)" at bounding box center [365, 64] width 601 height 14
copy h2 "[PERSON_NAME] (PTR)"
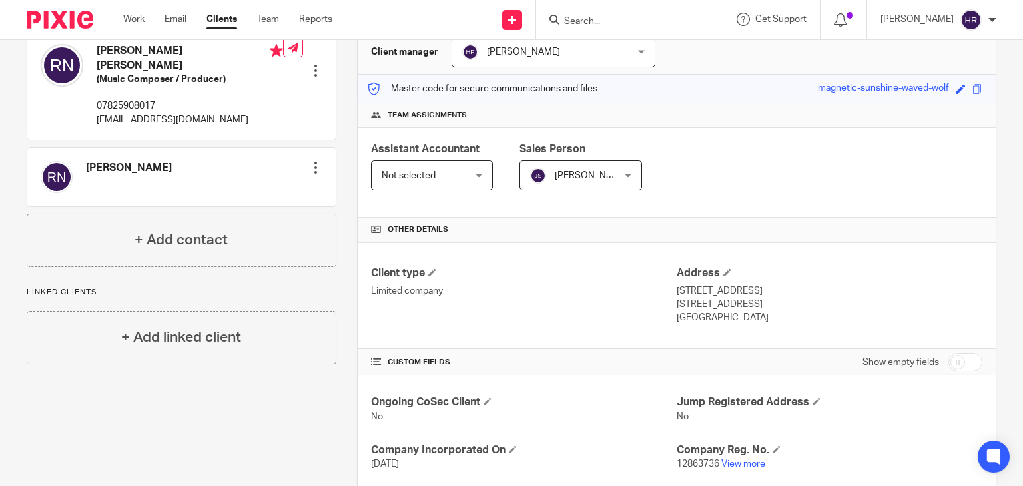
scroll to position [136, 0]
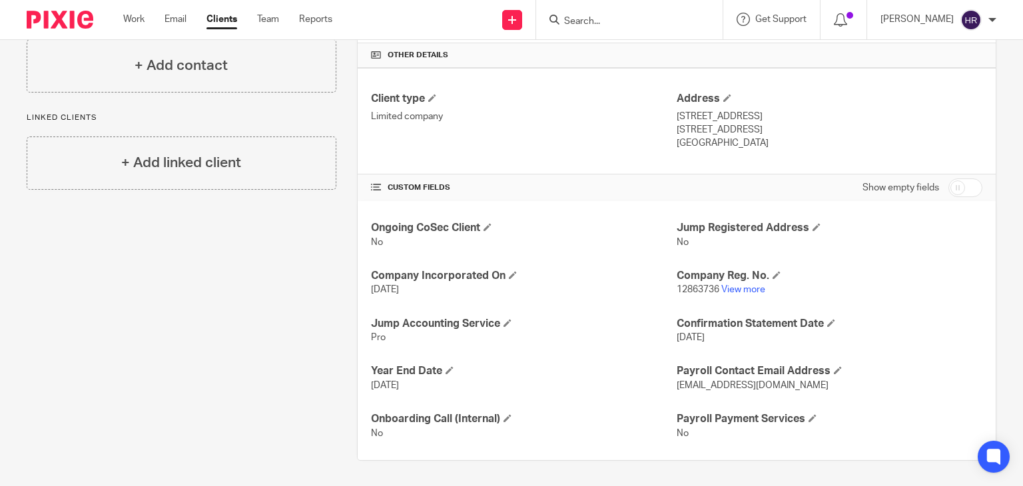
scroll to position [310, 0]
click at [733, 291] on link "View more" at bounding box center [743, 290] width 44 height 9
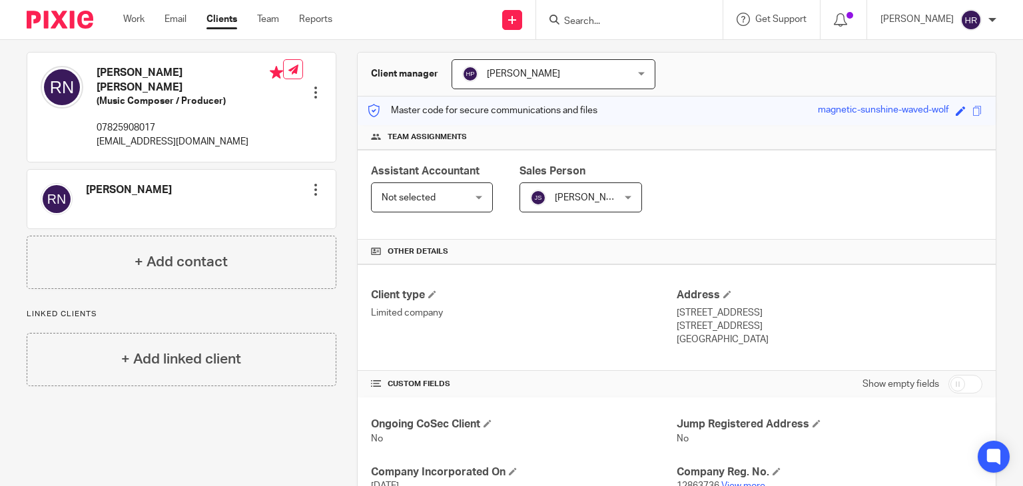
scroll to position [115, 0]
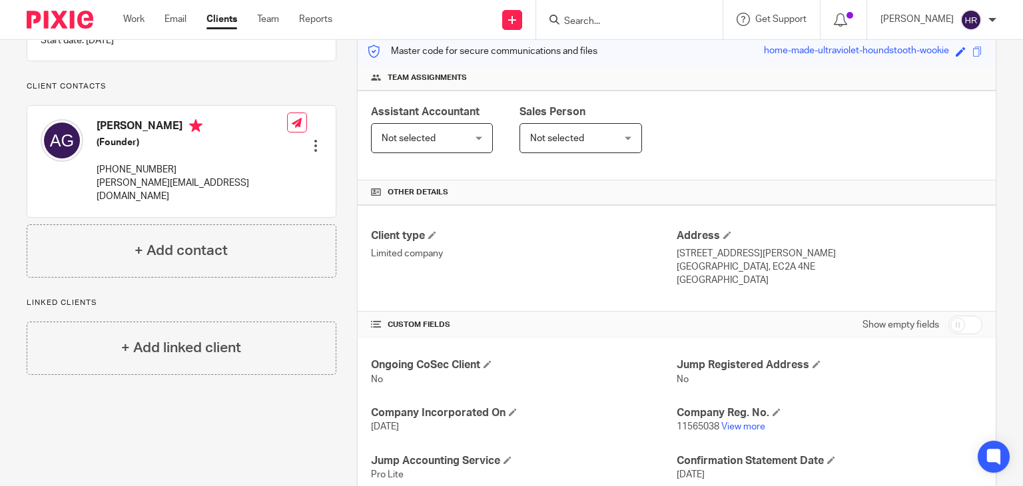
scroll to position [256, 0]
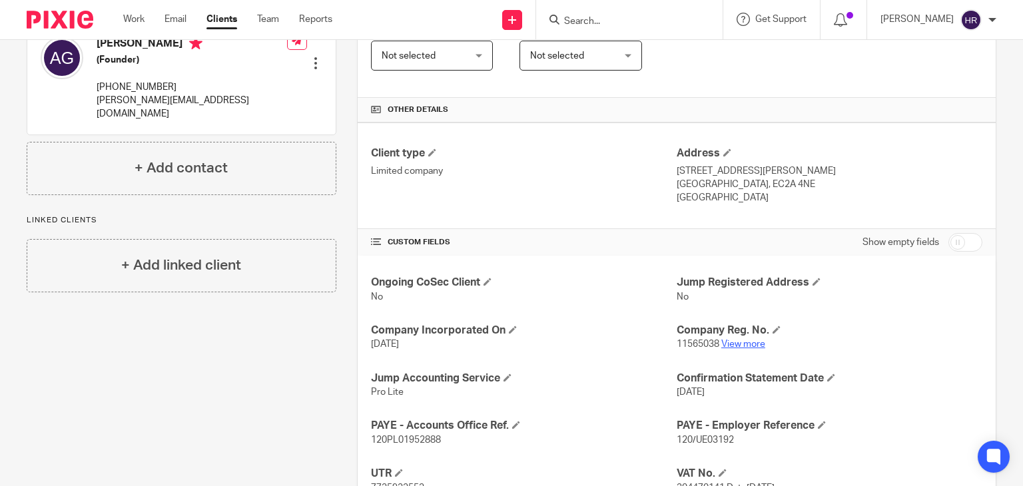
click at [737, 340] on link "View more" at bounding box center [743, 344] width 44 height 9
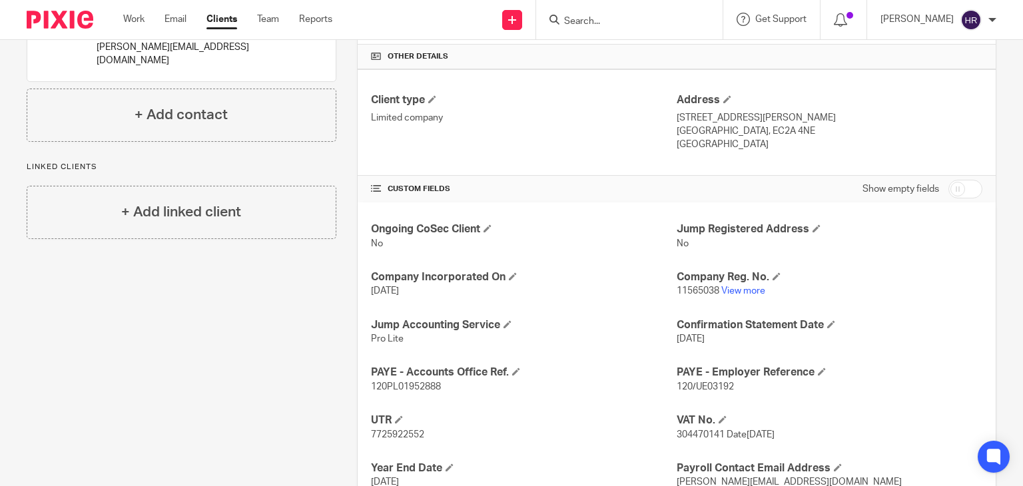
scroll to position [56, 0]
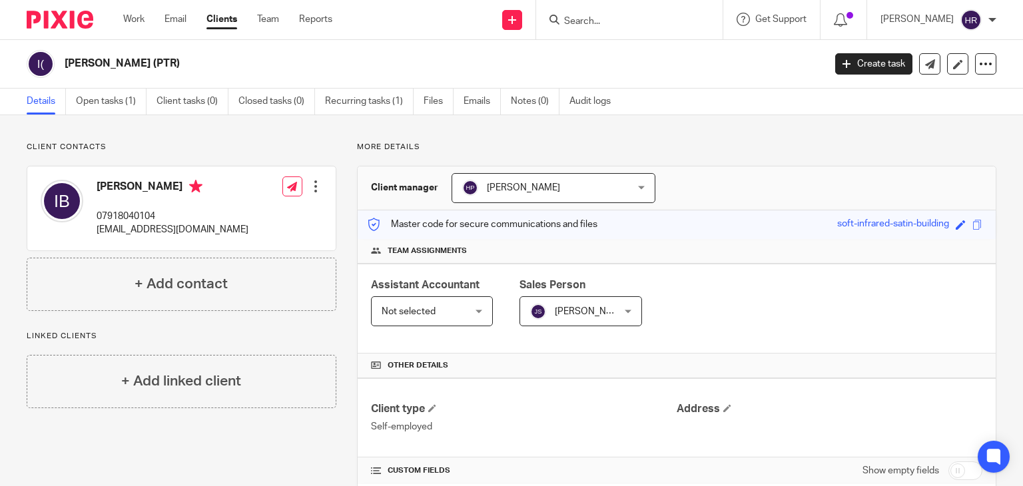
drag, startPoint x: 63, startPoint y: 60, endPoint x: 155, endPoint y: 61, distance: 91.9
click at [155, 61] on div "[PERSON_NAME] (PTR)" at bounding box center [421, 64] width 789 height 28
copy h2 "[PERSON_NAME] (PTR)"
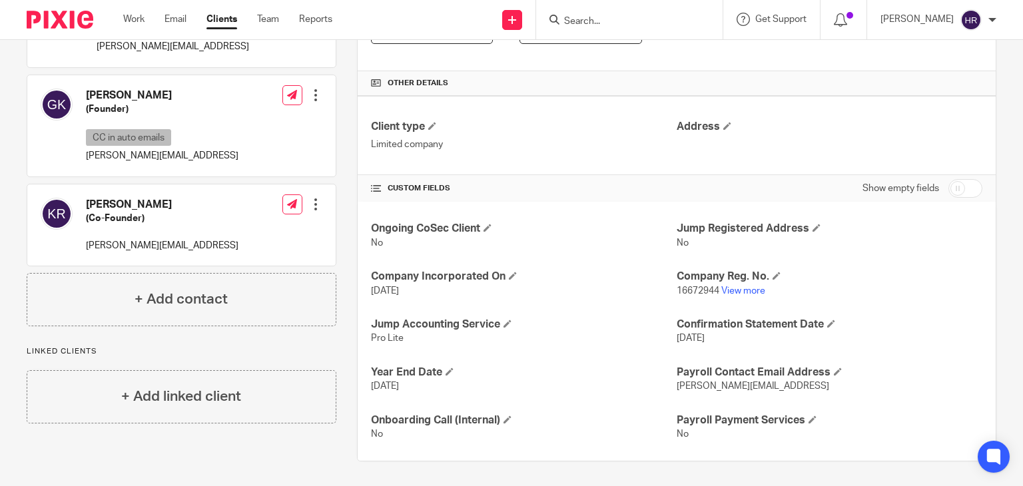
scroll to position [283, 0]
click at [749, 286] on link "View more" at bounding box center [743, 290] width 44 height 9
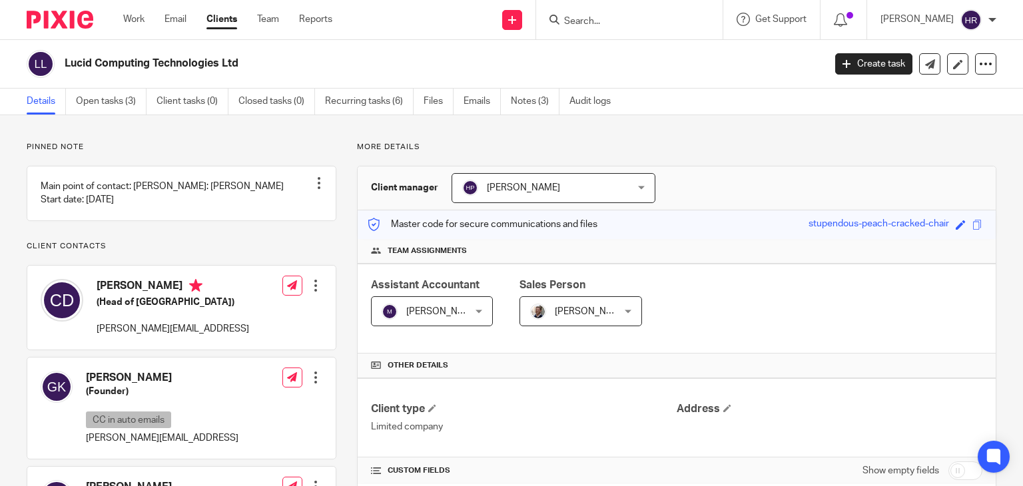
drag, startPoint x: 69, startPoint y: 67, endPoint x: 244, endPoint y: 67, distance: 175.2
click at [244, 67] on h2 "Lucid Computing Technologies Ltd" at bounding box center [365, 64] width 601 height 14
copy h2 "ucid Computing Technologies Ltd"
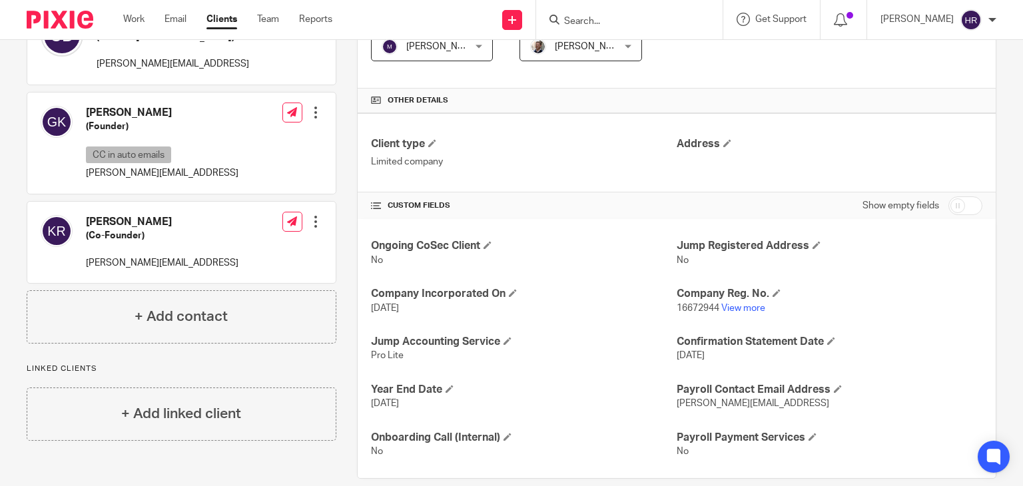
scroll to position [283, 0]
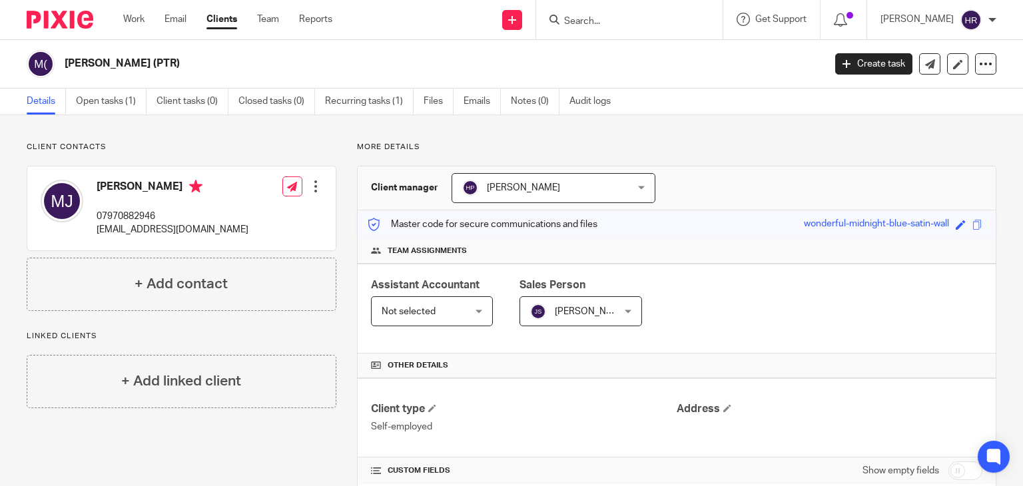
drag, startPoint x: 62, startPoint y: 63, endPoint x: 176, endPoint y: 64, distance: 114.6
click at [176, 64] on div "[PERSON_NAME] (PTR)" at bounding box center [421, 64] width 789 height 28
copy h2 "[PERSON_NAME] (PTR)"
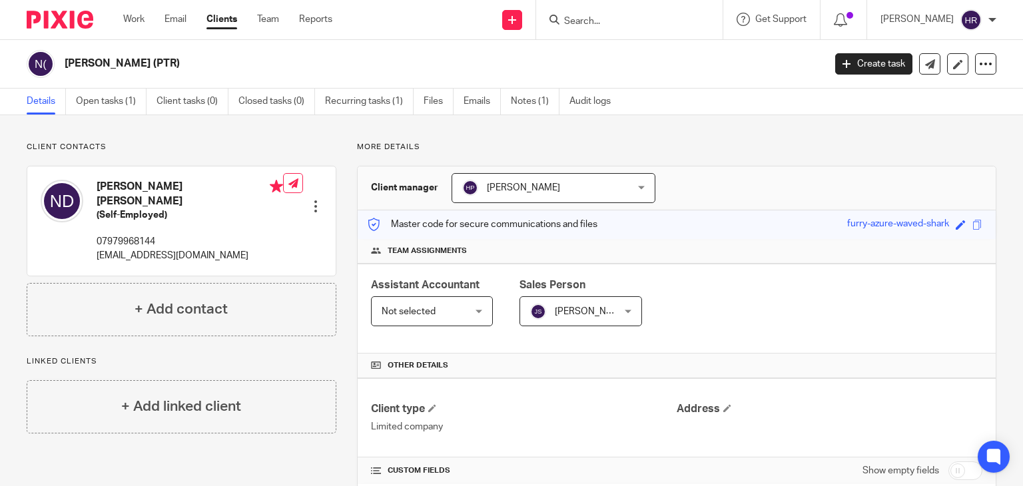
drag, startPoint x: 67, startPoint y: 63, endPoint x: 202, endPoint y: 62, distance: 135.2
click at [201, 62] on h2 "[PERSON_NAME] (PTR)" at bounding box center [365, 64] width 601 height 14
copy h2 "[PERSON_NAME] (PTR)"
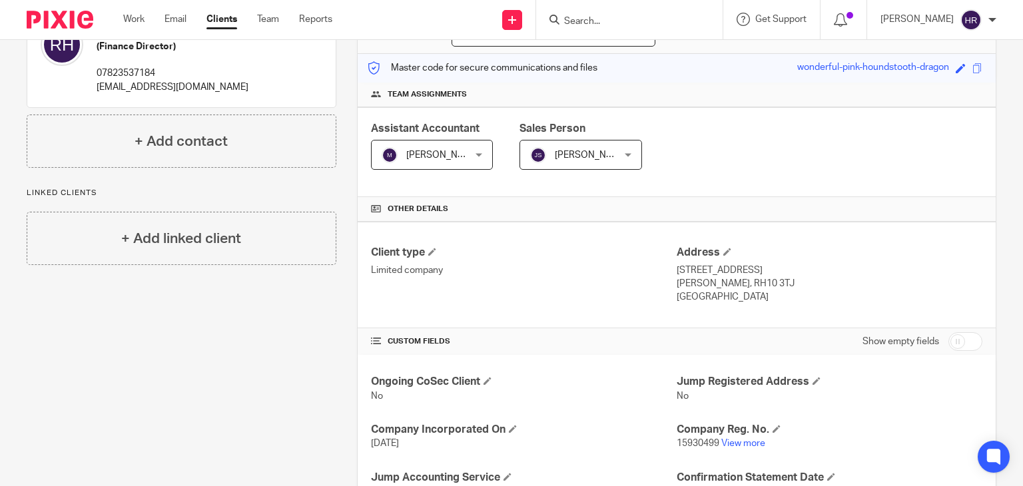
scroll to position [239, 0]
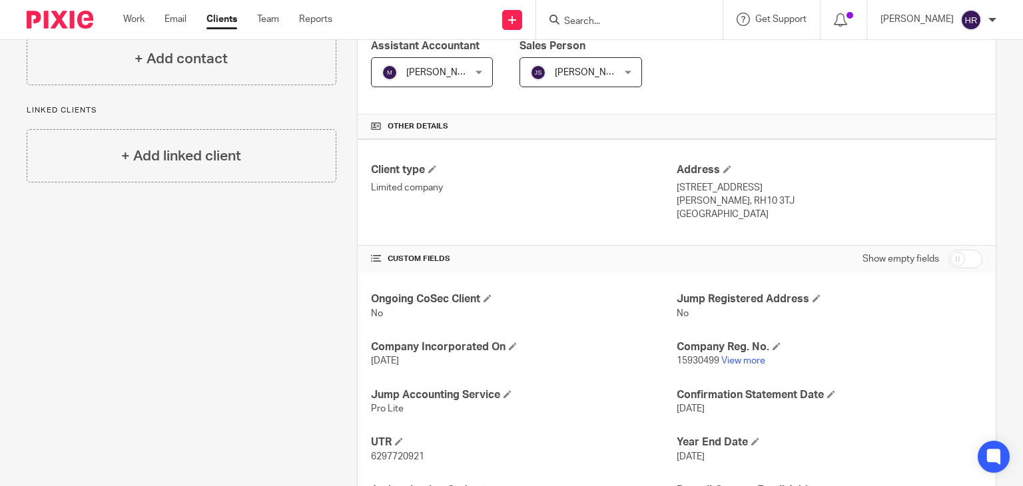
click at [741, 365] on p "15930499 View more" at bounding box center [830, 360] width 306 height 13
click at [730, 356] on link "View more" at bounding box center [743, 360] width 44 height 9
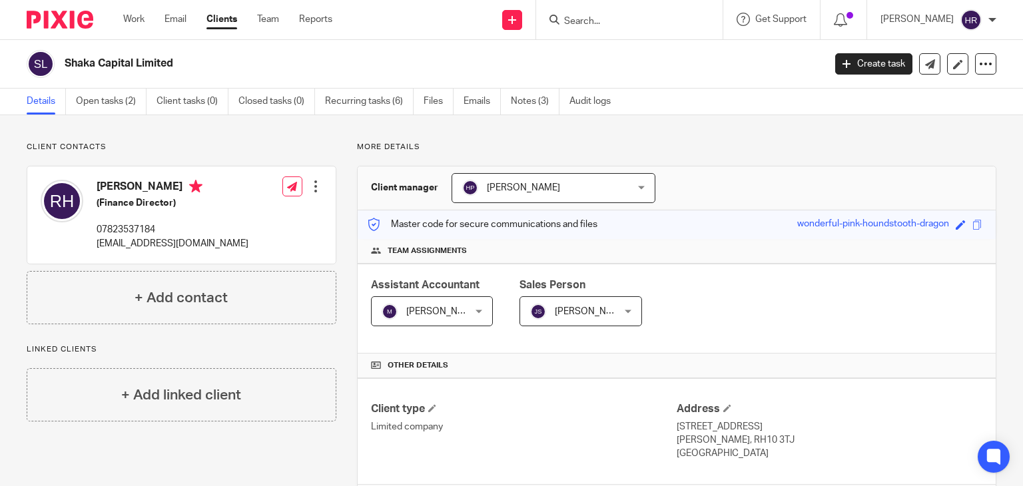
drag, startPoint x: 67, startPoint y: 55, endPoint x: 224, endPoint y: 54, distance: 157.9
click at [222, 54] on div "Shaka Capital Limited" at bounding box center [421, 64] width 789 height 28
copy h2 "Shaka Capital Limited"
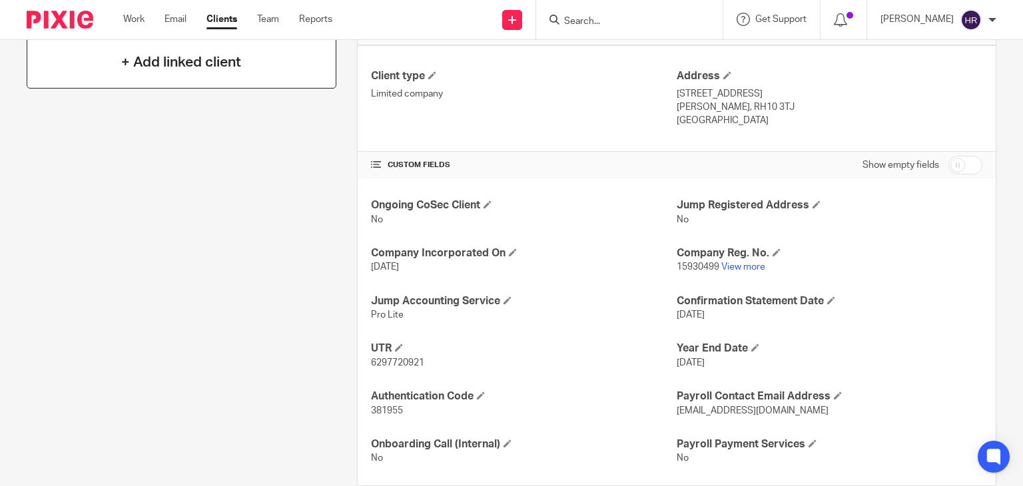
scroll to position [358, 0]
